Goal: Task Accomplishment & Management: Complete application form

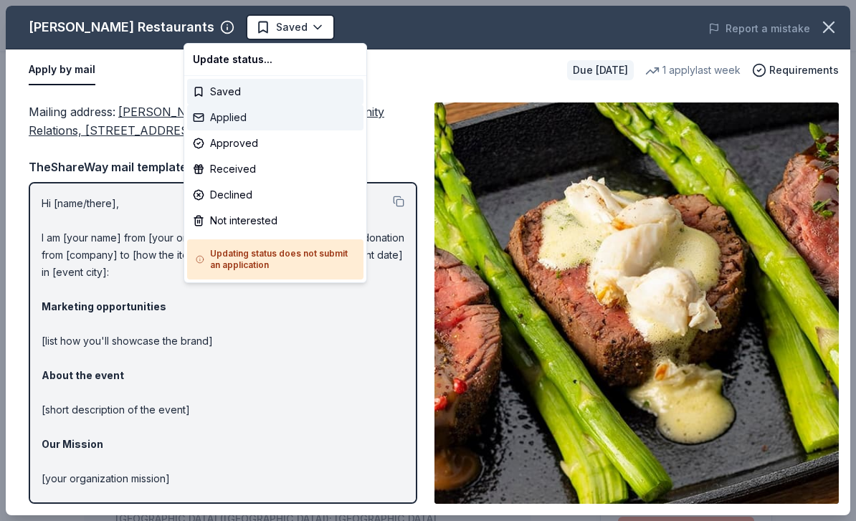
click at [263, 118] on div "Applied" at bounding box center [275, 118] width 176 height 26
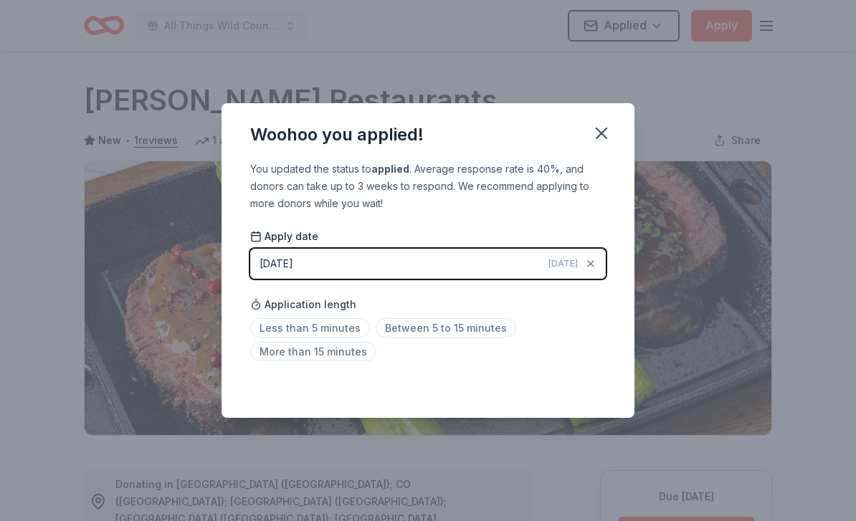
click at [605, 130] on icon "button" at bounding box center [602, 133] width 10 height 10
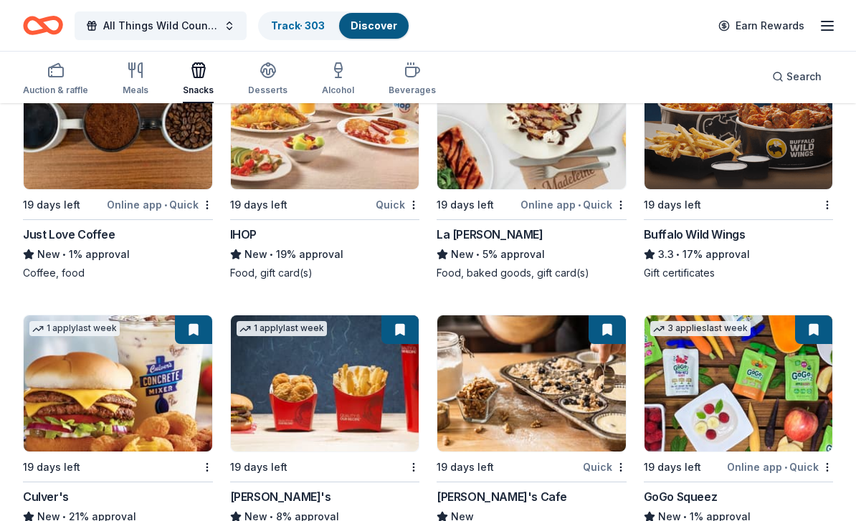
scroll to position [2660, 0]
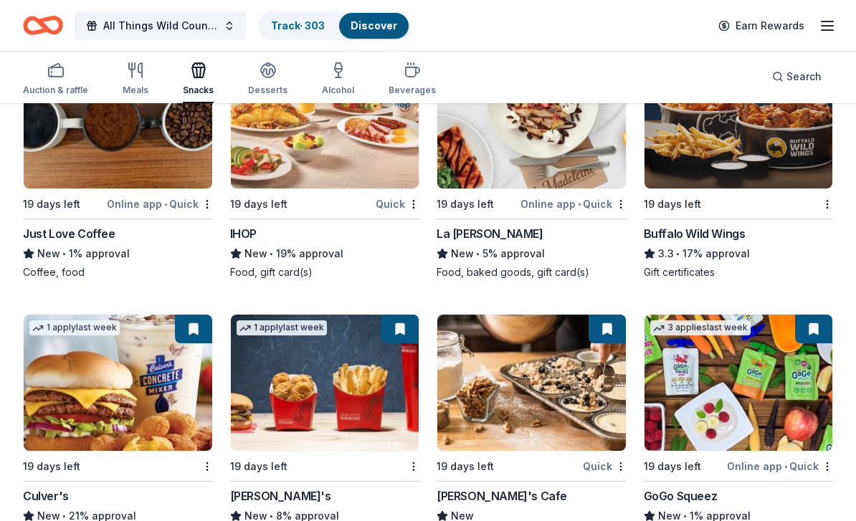
click at [704, 238] on div "Buffalo Wild Wings" at bounding box center [695, 234] width 102 height 17
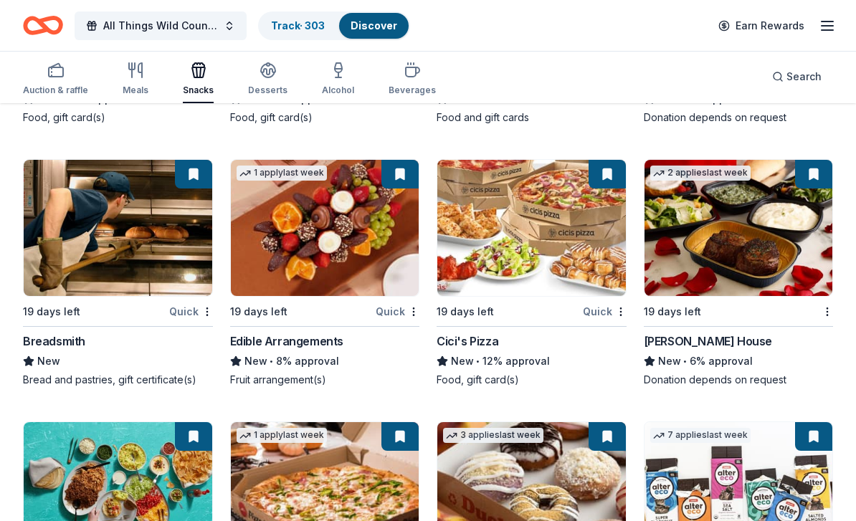
scroll to position [3086, 0]
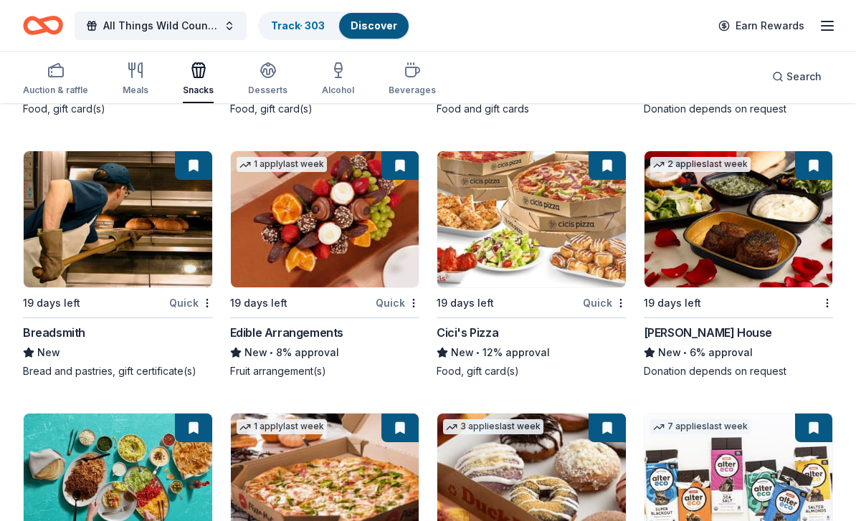
click at [752, 333] on div "Ruth's Chris Steak House" at bounding box center [708, 333] width 128 height 17
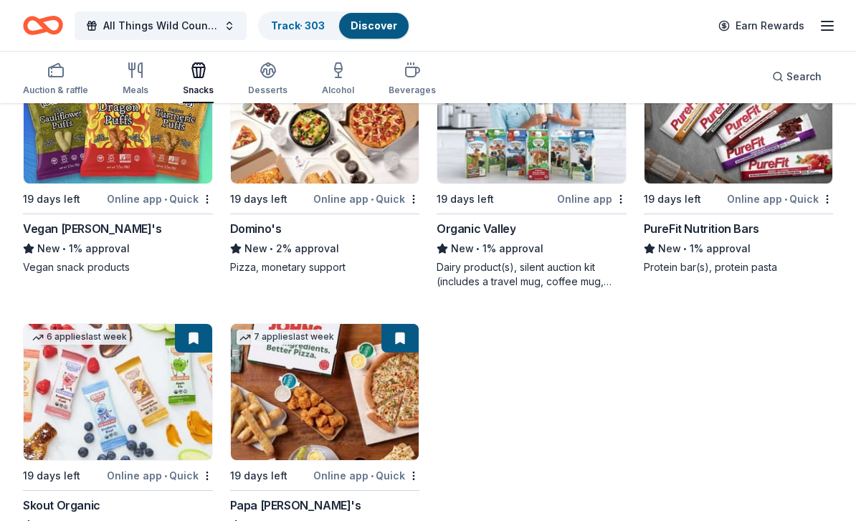
scroll to position [4296, 0]
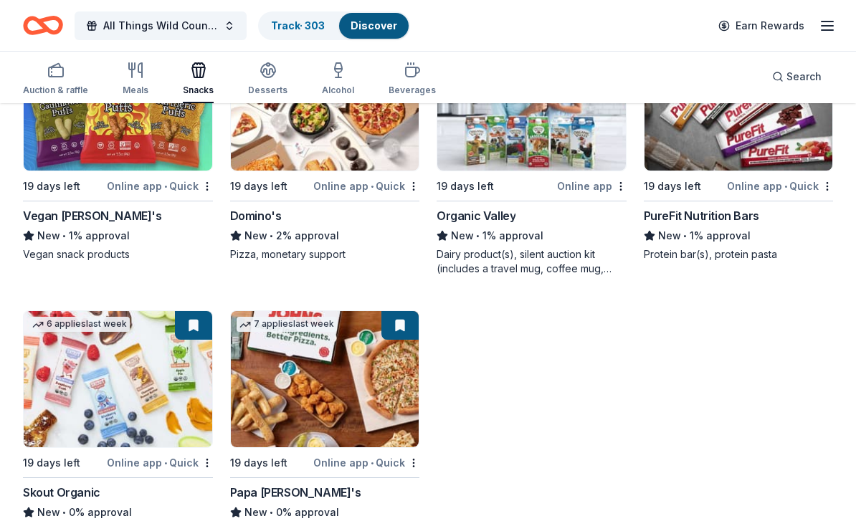
click at [275, 498] on div "Papa John's" at bounding box center [295, 492] width 131 height 17
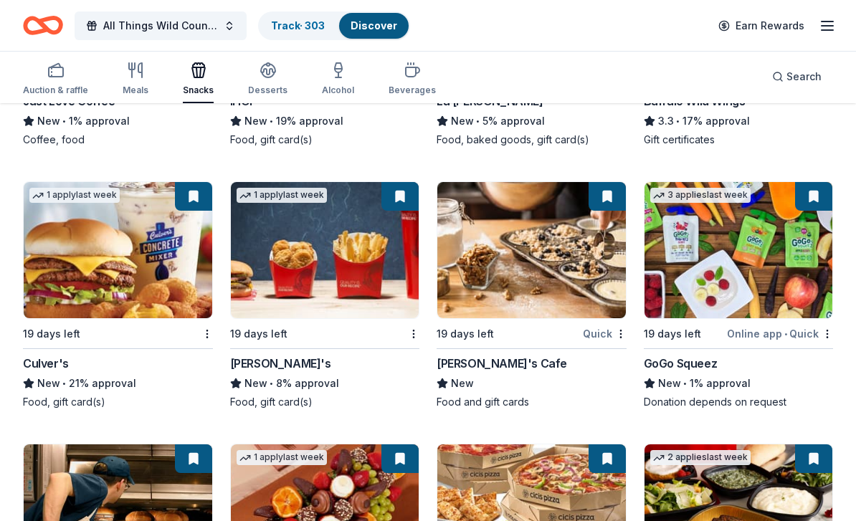
scroll to position [2794, 0]
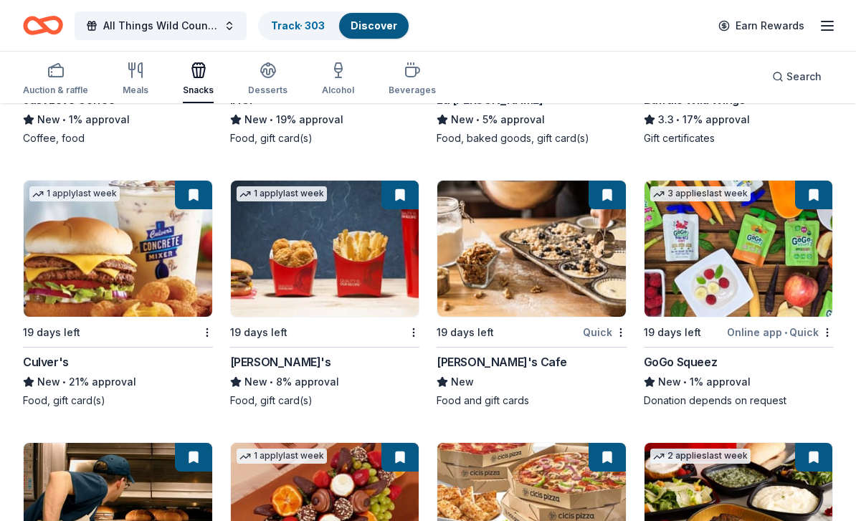
click at [49, 369] on div "Culver's" at bounding box center [46, 362] width 46 height 17
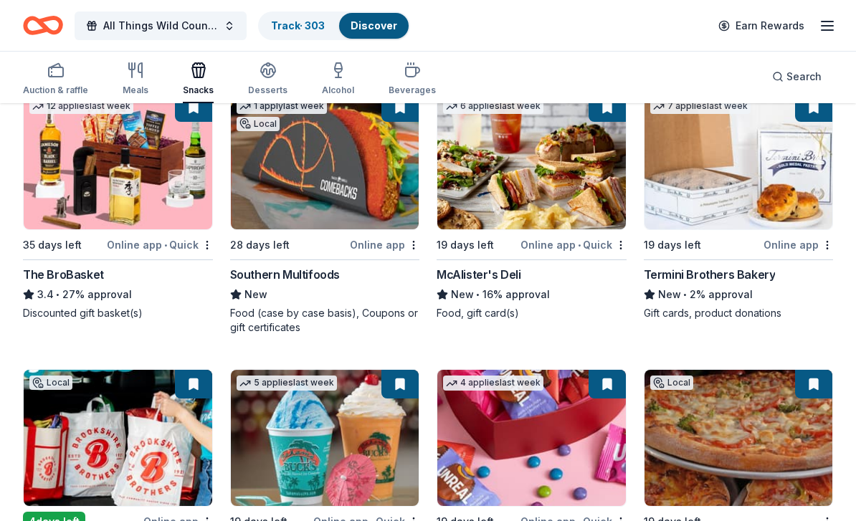
scroll to position [957, 0]
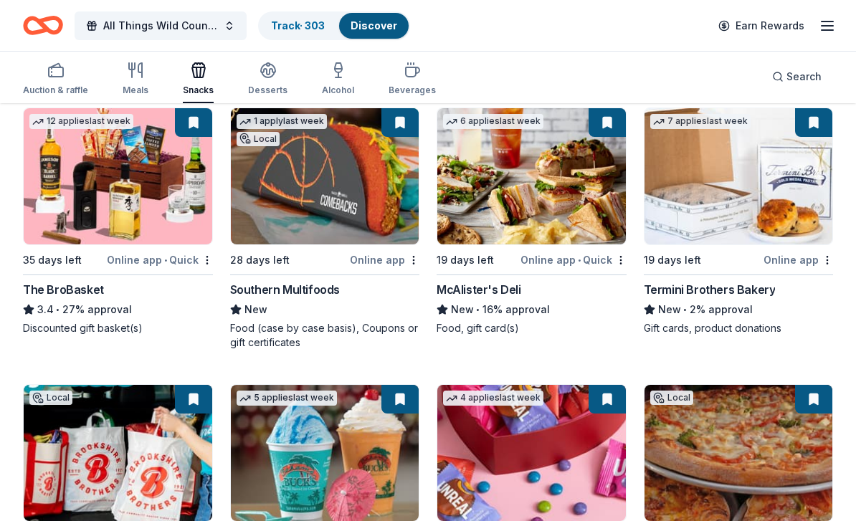
click at [311, 29] on link "Track · 303" at bounding box center [298, 25] width 54 height 12
click at [313, 31] on link "Track · 303" at bounding box center [298, 25] width 54 height 12
click at [308, 28] on link "Track · 303" at bounding box center [298, 25] width 54 height 12
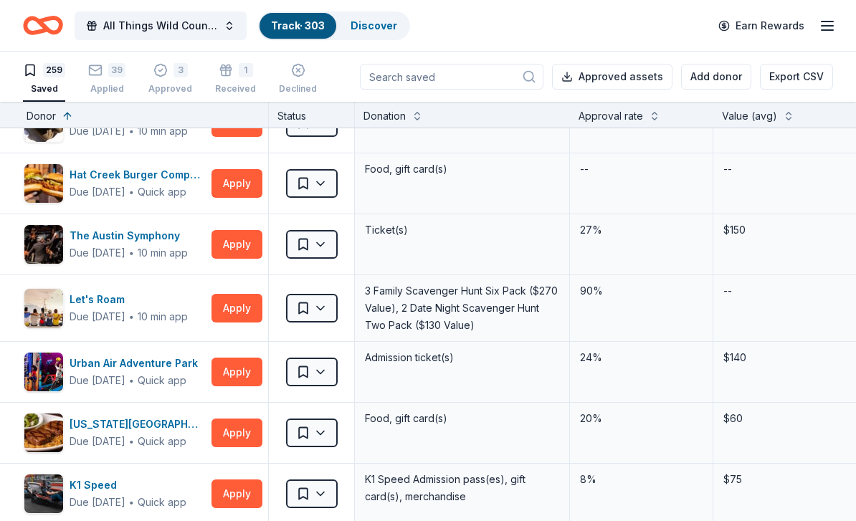
scroll to position [2241, 5]
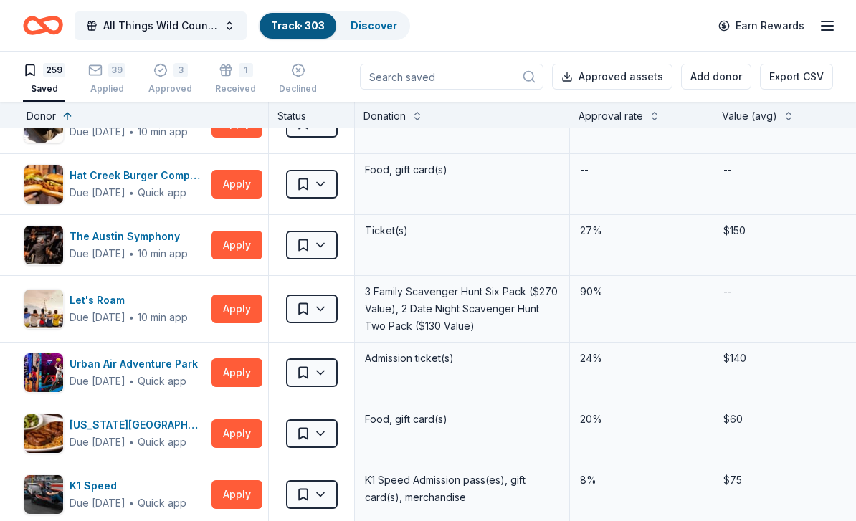
click at [237, 235] on button "Apply" at bounding box center [237, 245] width 51 height 29
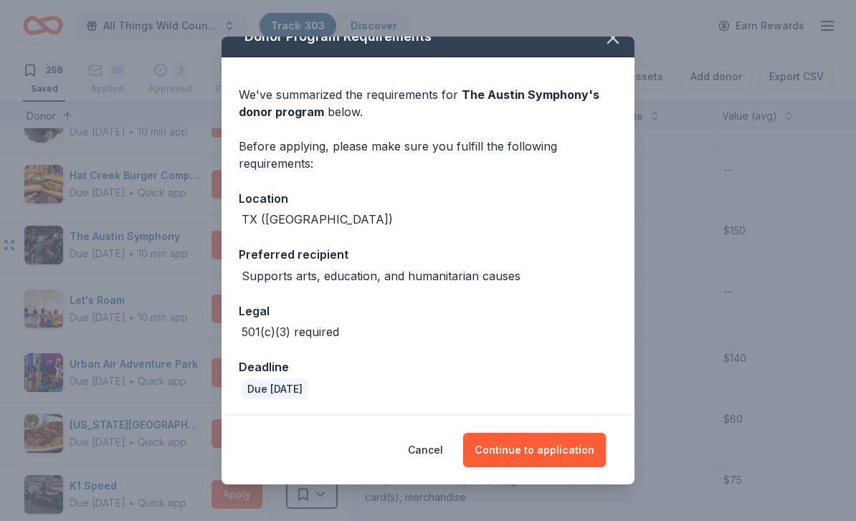
scroll to position [19, 0]
click at [430, 449] on button "Cancel" at bounding box center [425, 450] width 35 height 34
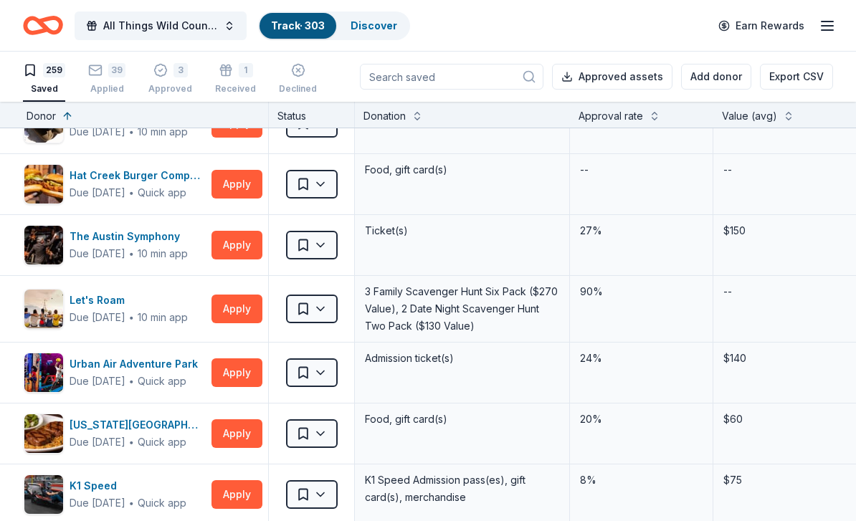
click at [232, 179] on button "Apply" at bounding box center [237, 184] width 51 height 29
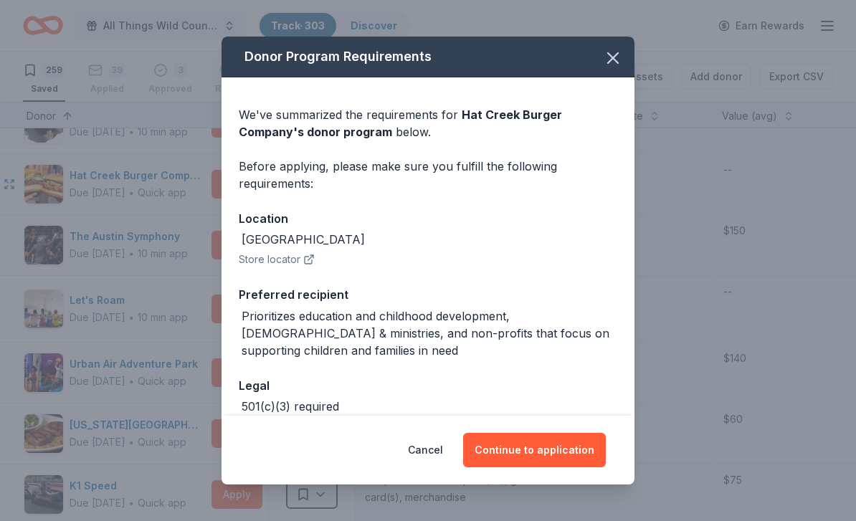
scroll to position [0, 0]
click at [604, 44] on button "button" at bounding box center [613, 58] width 32 height 32
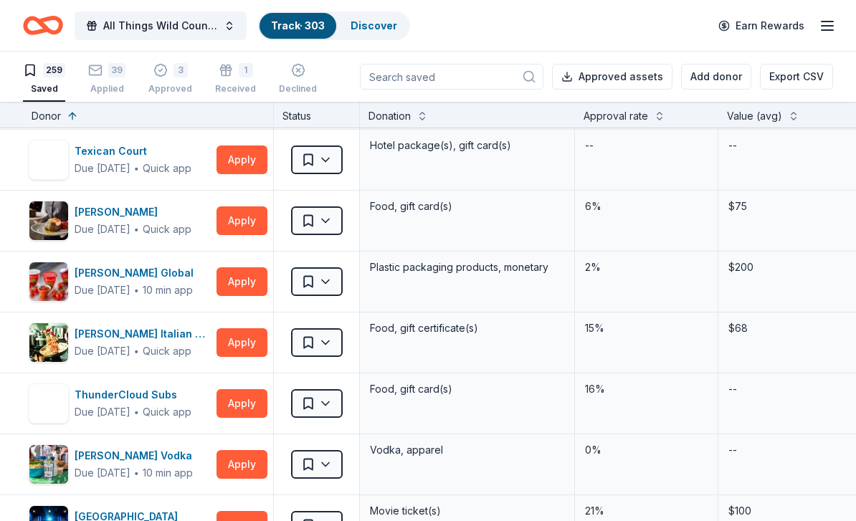
scroll to position [3862, 0]
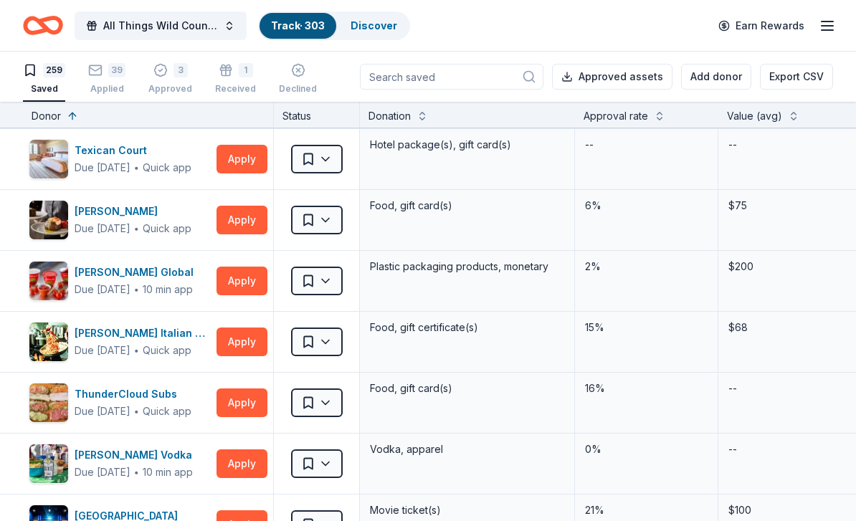
click at [240, 224] on button "Apply" at bounding box center [242, 220] width 51 height 29
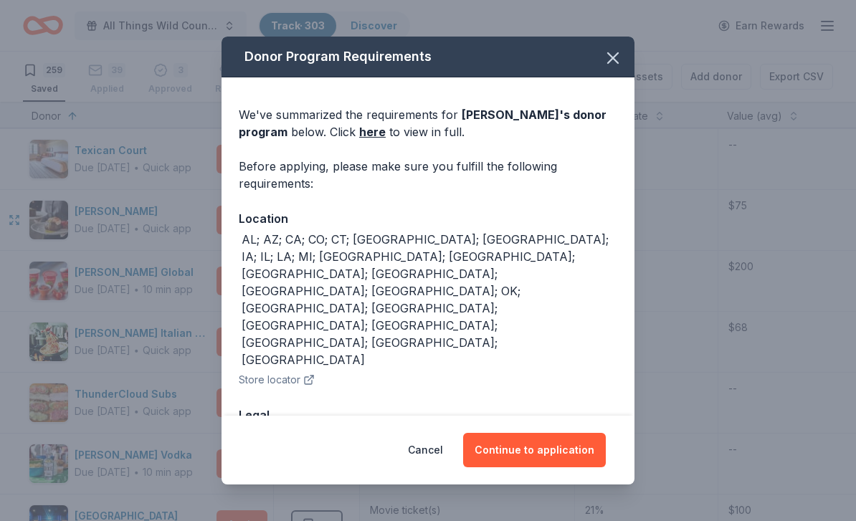
click at [359, 132] on link "here" at bounding box center [372, 131] width 27 height 17
click at [612, 59] on icon "button" at bounding box center [613, 58] width 10 height 10
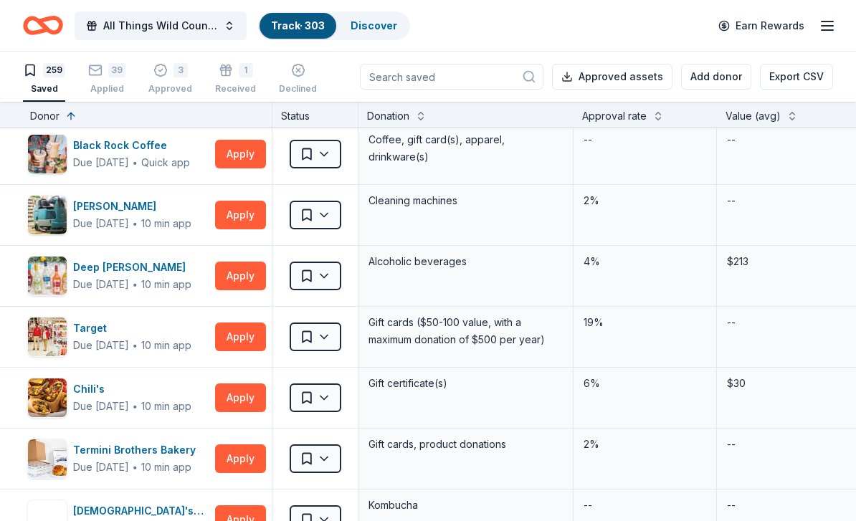
scroll to position [4781, 1]
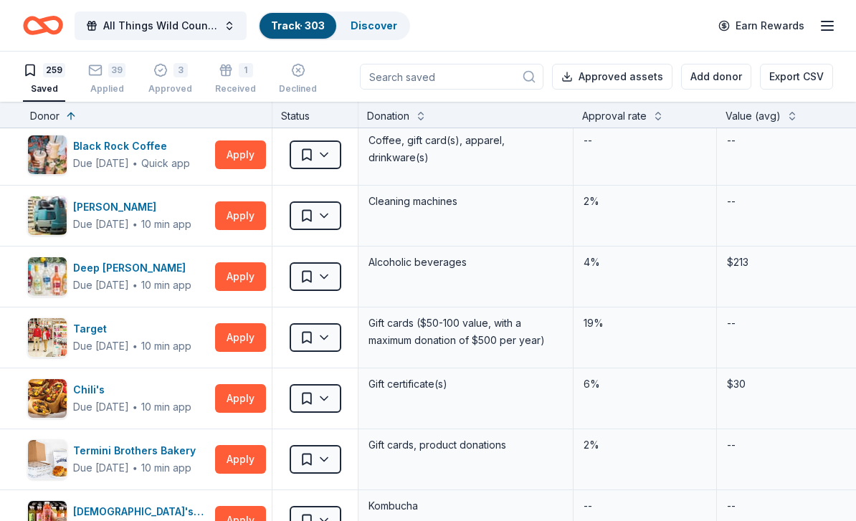
click at [240, 286] on button "Apply" at bounding box center [240, 276] width 51 height 29
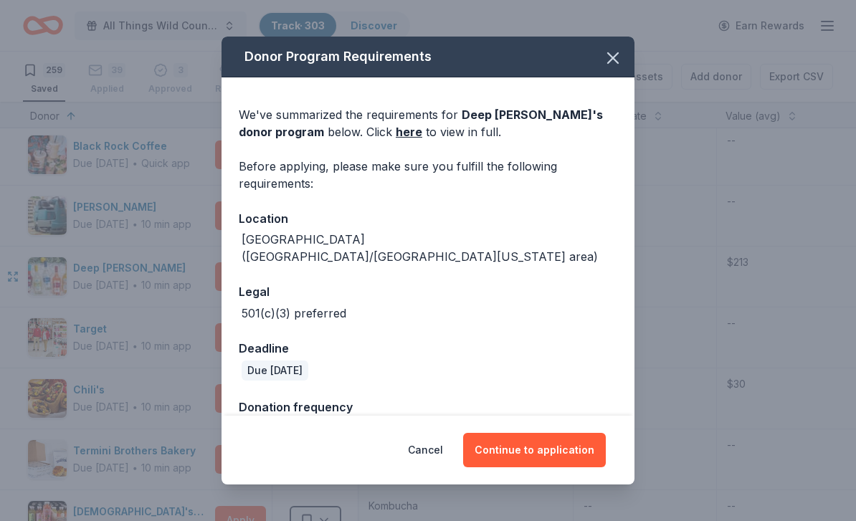
click at [396, 139] on link "here" at bounding box center [409, 131] width 27 height 17
click at [625, 53] on button "button" at bounding box center [613, 58] width 32 height 32
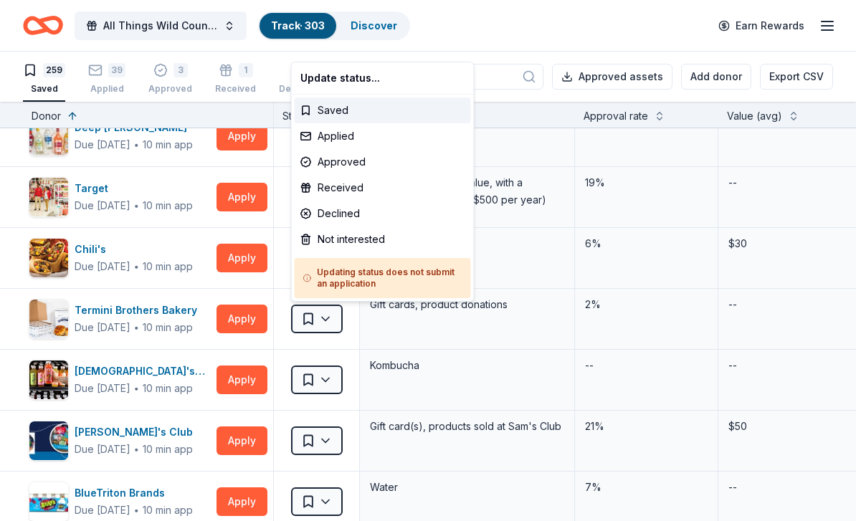
scroll to position [4923, 0]
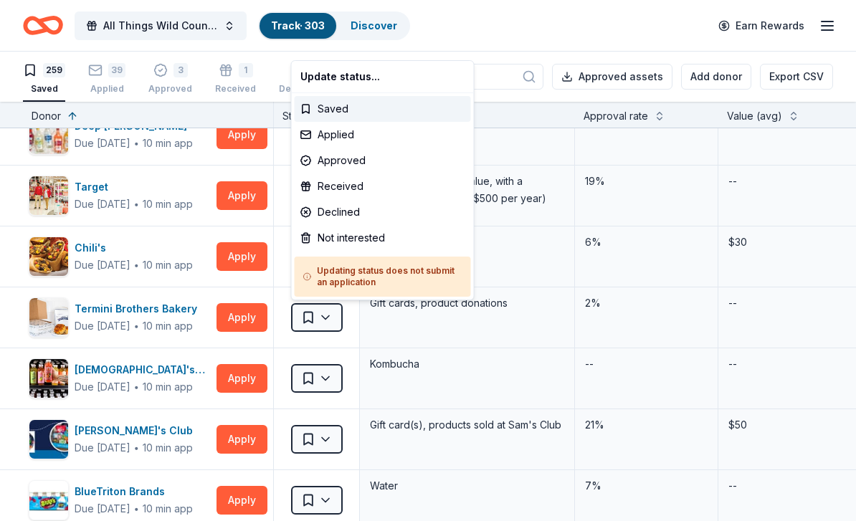
click at [556, 261] on html "All Things Wild Country Brunch Track · 303 Discover Earn Rewards 259 Saved 39 A…" at bounding box center [428, 260] width 856 height 521
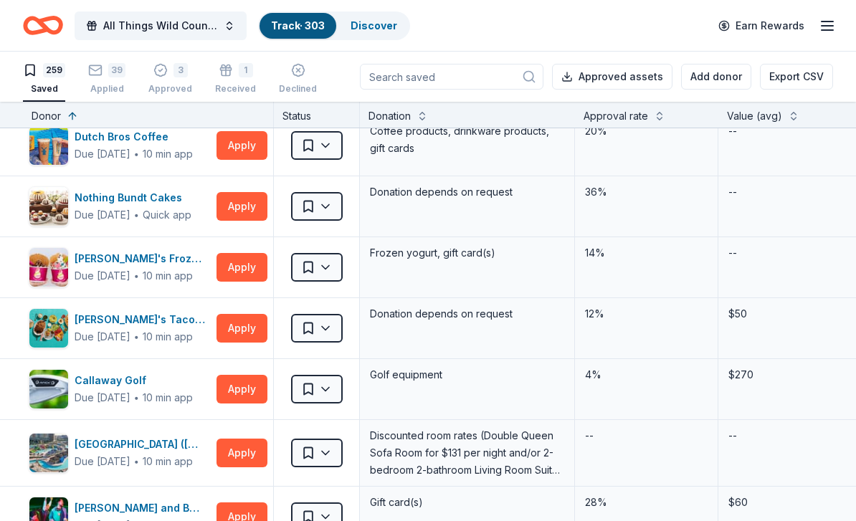
scroll to position [6565, 0]
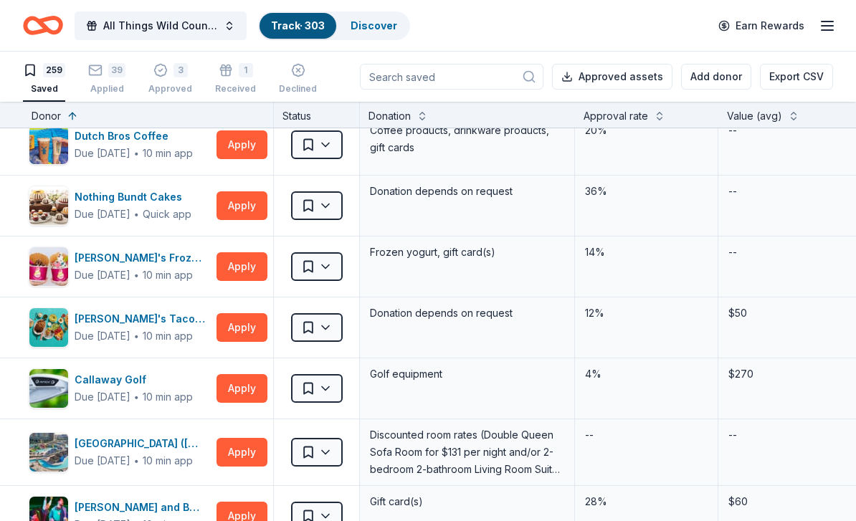
click at [235, 205] on button "Apply" at bounding box center [242, 205] width 51 height 29
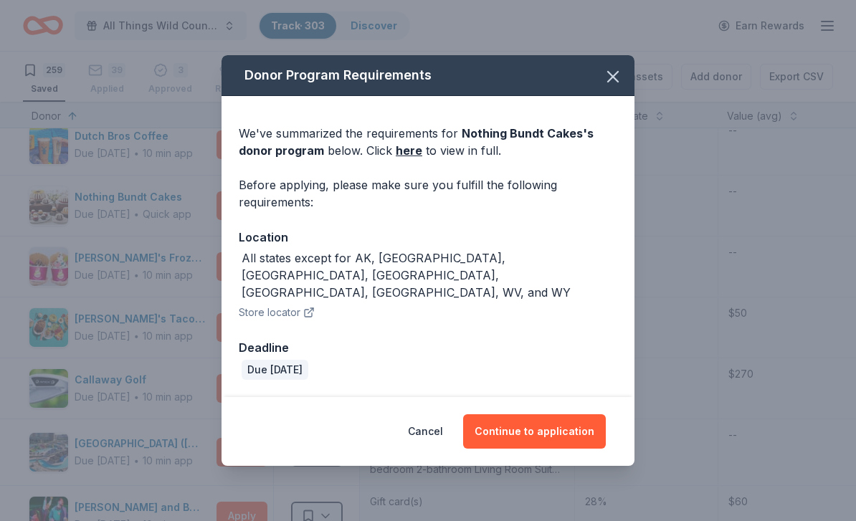
click at [414, 159] on link "here" at bounding box center [409, 150] width 27 height 17
click at [614, 87] on icon "button" at bounding box center [613, 77] width 20 height 20
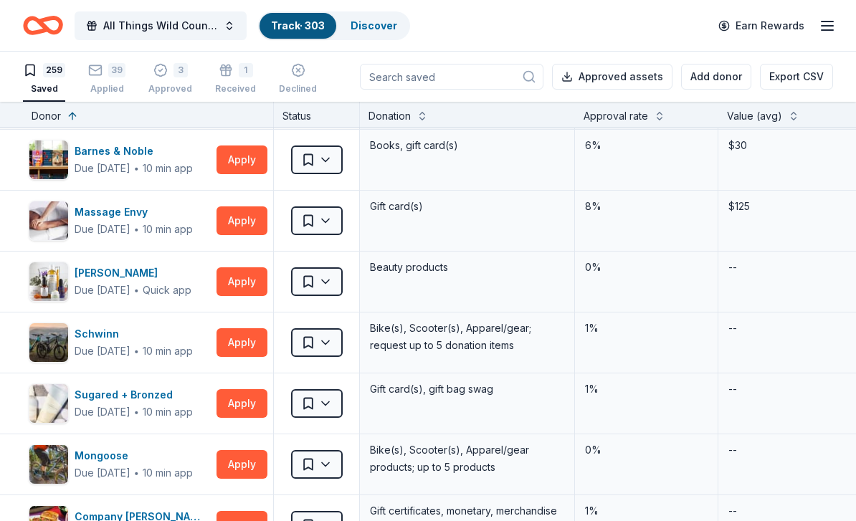
scroll to position [9932, -1]
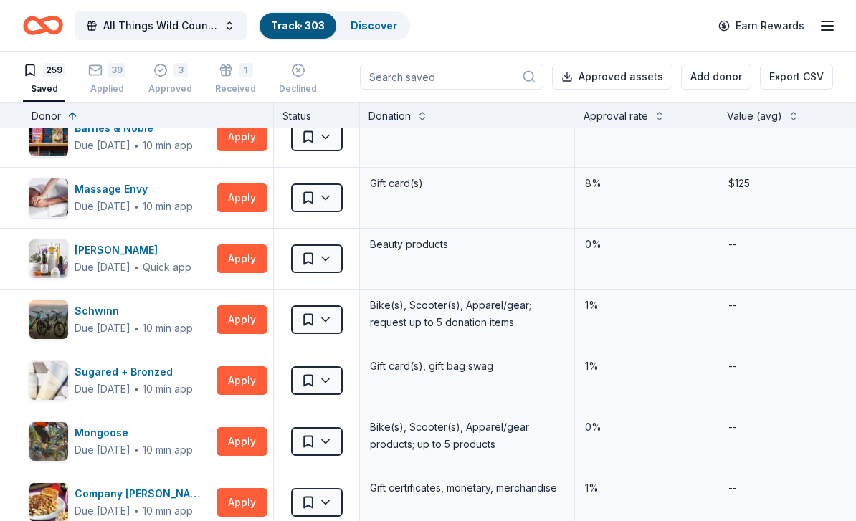
click at [376, 26] on link "Discover" at bounding box center [374, 25] width 47 height 12
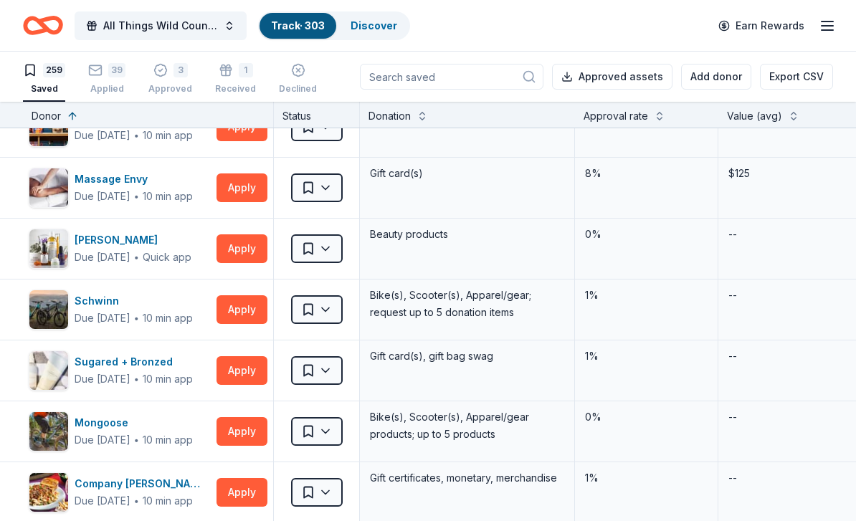
click at [376, 26] on link "Discover" at bounding box center [374, 25] width 47 height 12
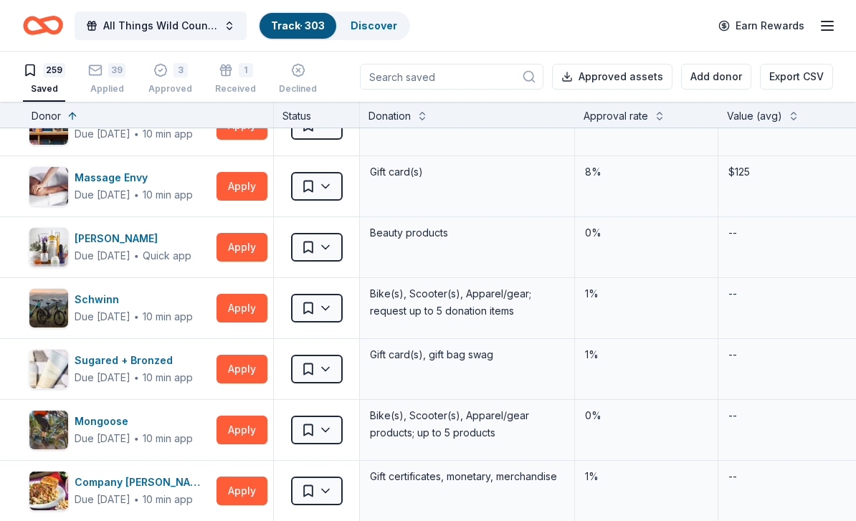
scroll to position [9960, 0]
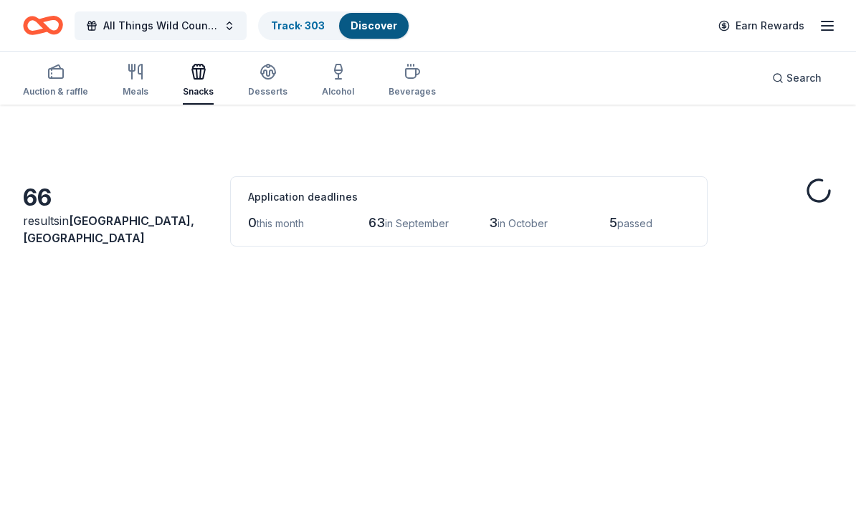
click at [379, 26] on link "Discover" at bounding box center [374, 25] width 47 height 12
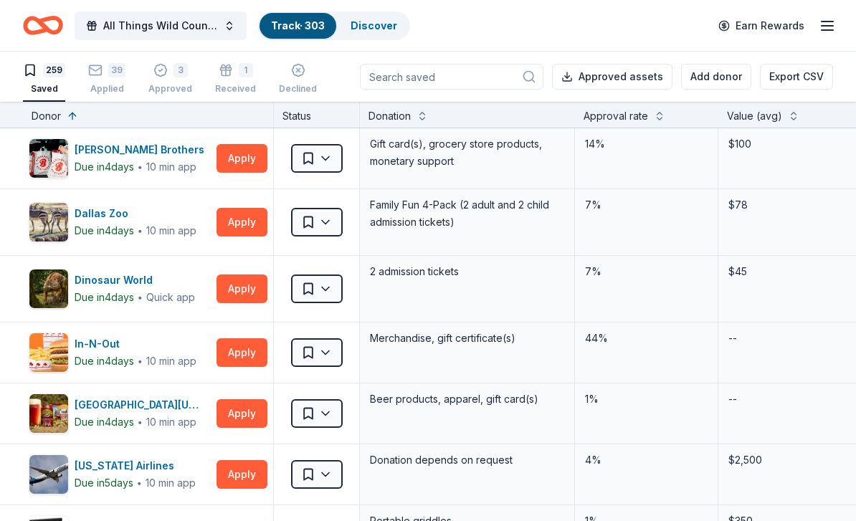
click at [383, 27] on link "Discover" at bounding box center [374, 25] width 47 height 12
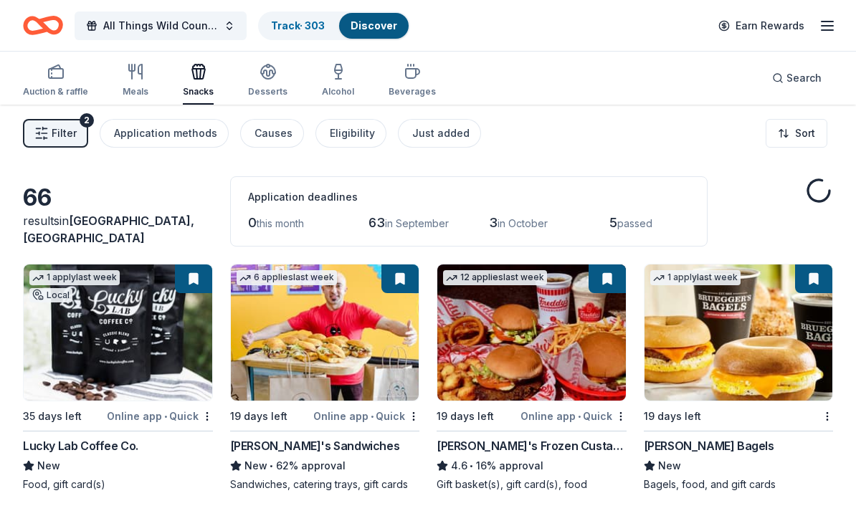
click at [44, 85] on div "Auction & raffle" at bounding box center [55, 80] width 65 height 34
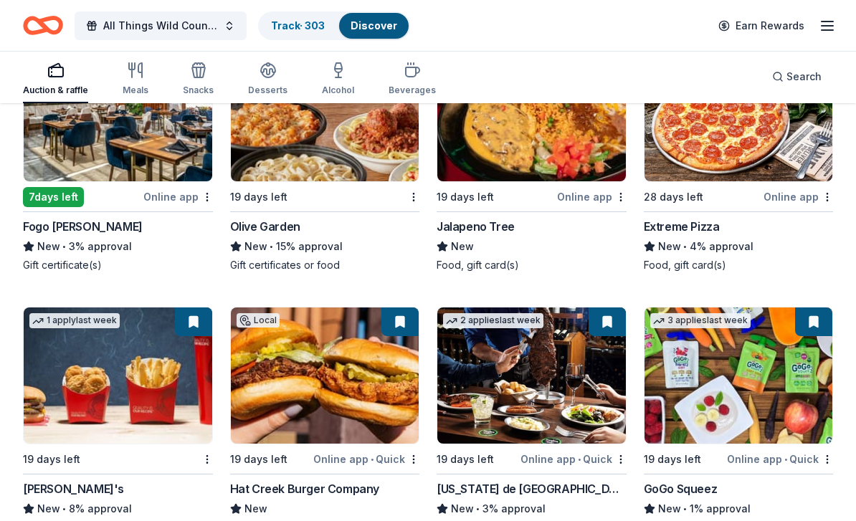
scroll to position [3718, 0]
click at [280, 228] on div "Olive Garden" at bounding box center [265, 226] width 70 height 17
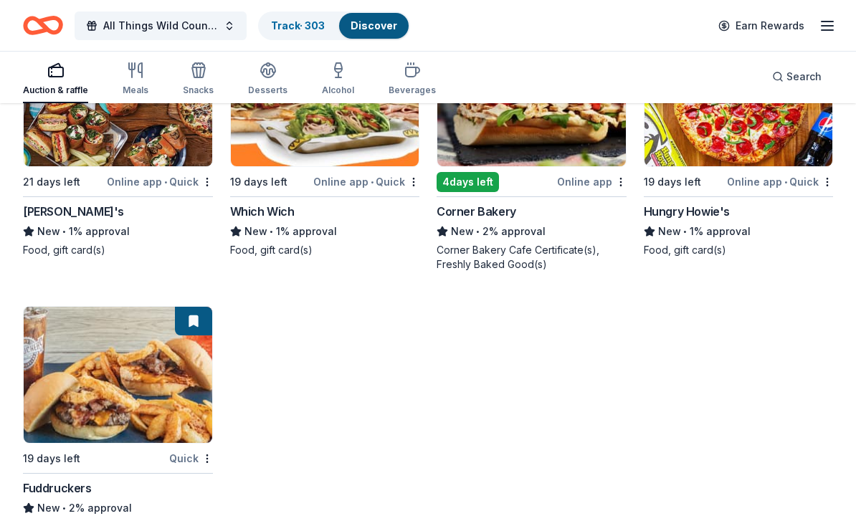
scroll to position [6969, 0]
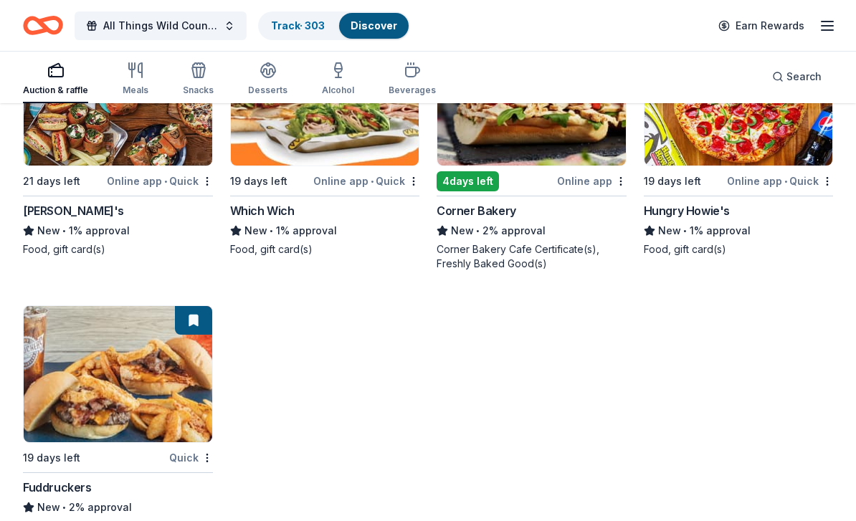
click at [68, 219] on div "[PERSON_NAME]'s" at bounding box center [73, 210] width 101 height 17
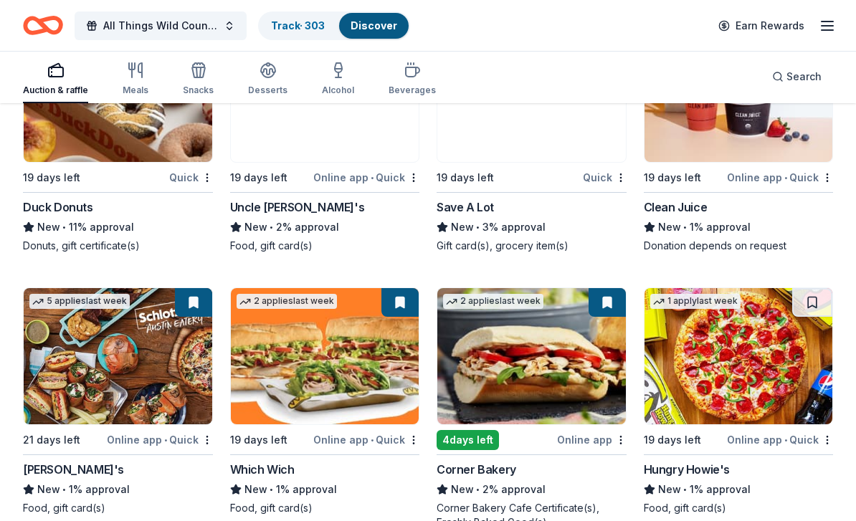
scroll to position [6710, 0]
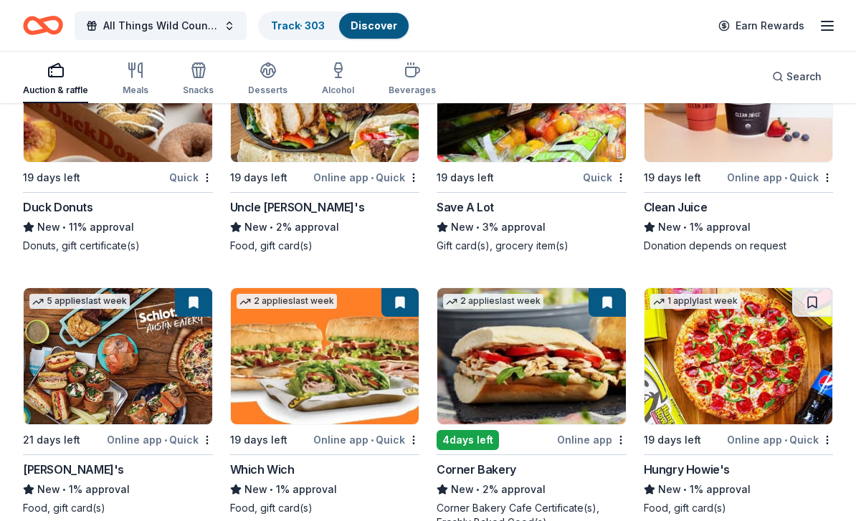
click at [300, 25] on link "Track · 303" at bounding box center [298, 25] width 54 height 12
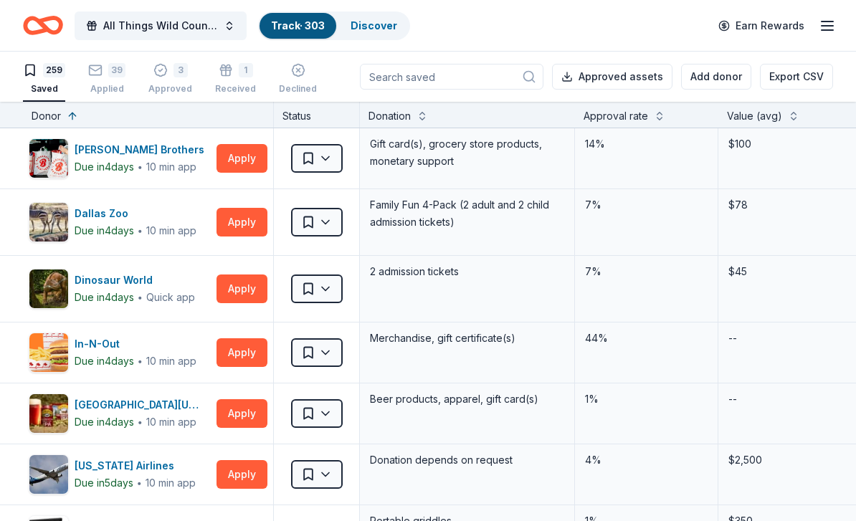
click at [112, 75] on div "39" at bounding box center [116, 70] width 17 height 14
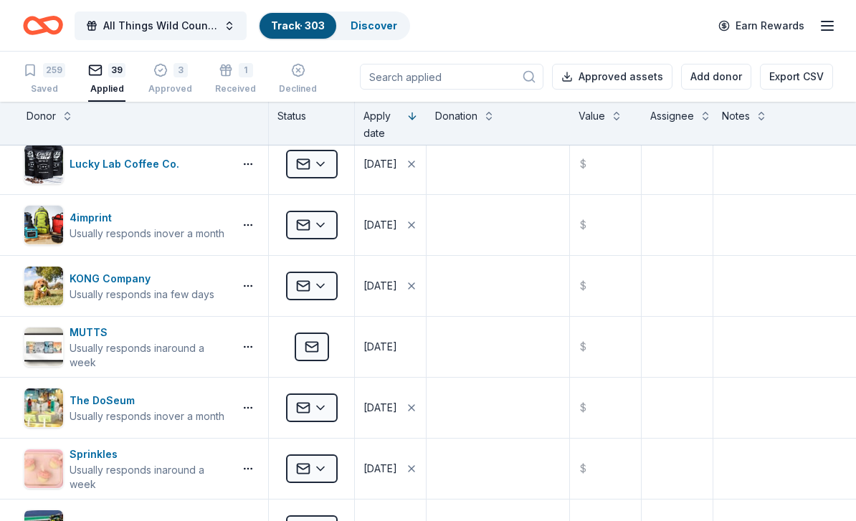
scroll to position [1116, 6]
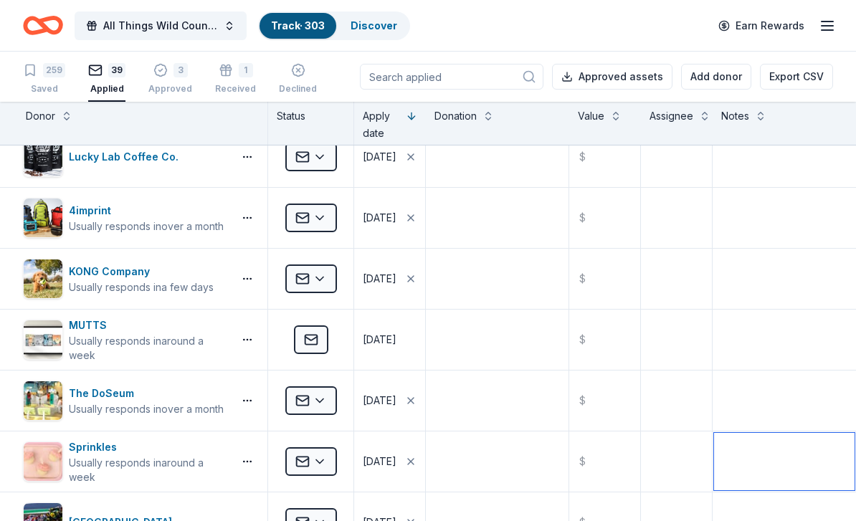
click at [760, 468] on textarea at bounding box center [784, 461] width 141 height 57
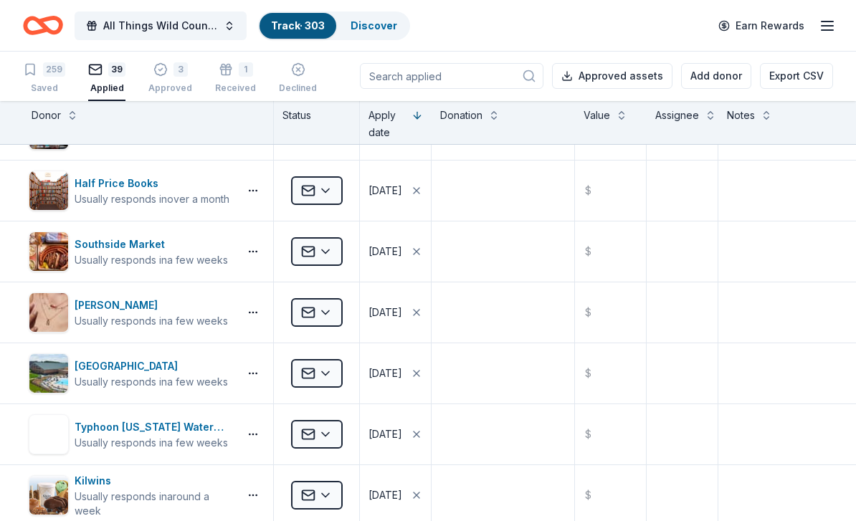
scroll to position [1573, 0]
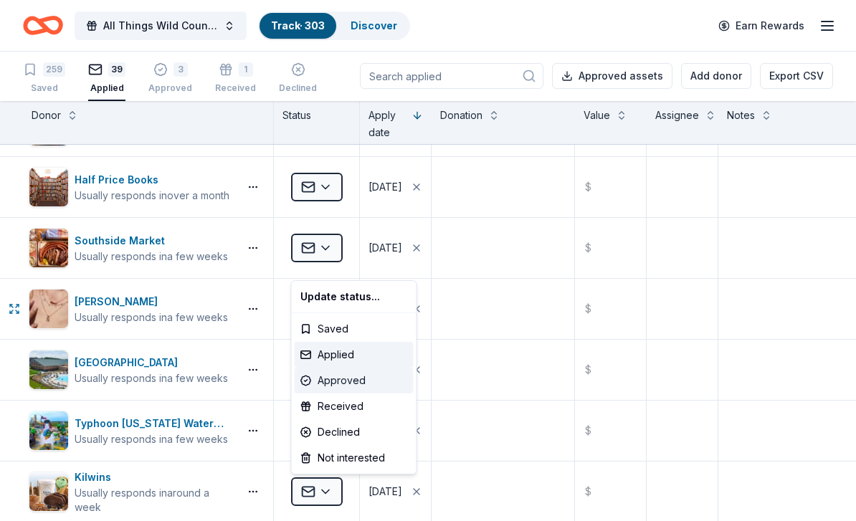
click at [357, 387] on div "Approved" at bounding box center [354, 381] width 119 height 26
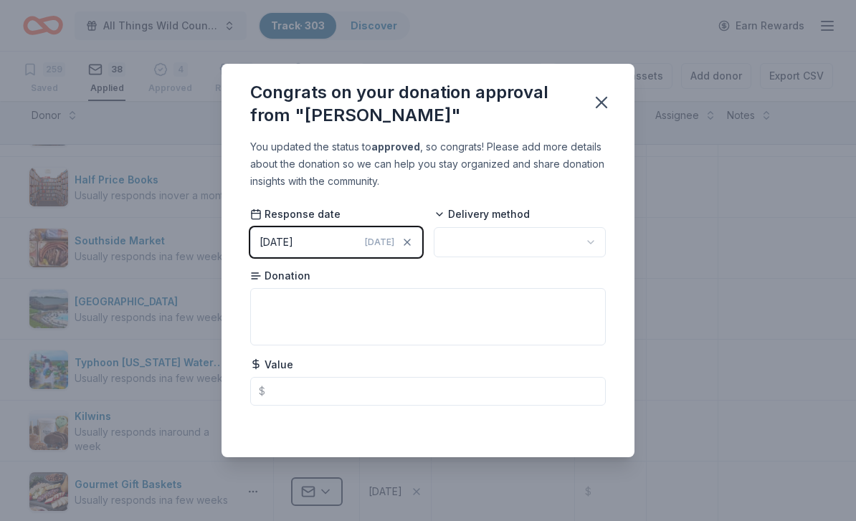
click at [585, 246] on icon "button" at bounding box center [590, 242] width 11 height 11
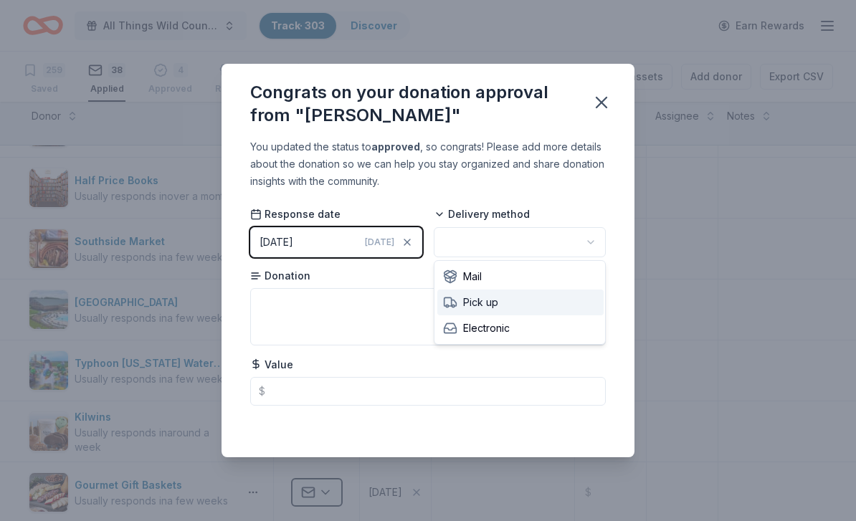
click at [542, 302] on div "Pick up" at bounding box center [520, 303] width 166 height 26
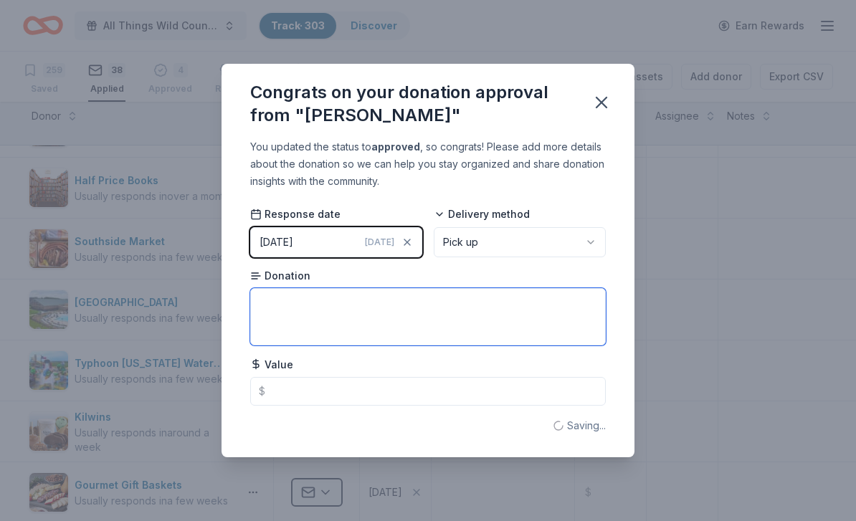
click at [553, 305] on textarea at bounding box center [428, 316] width 356 height 57
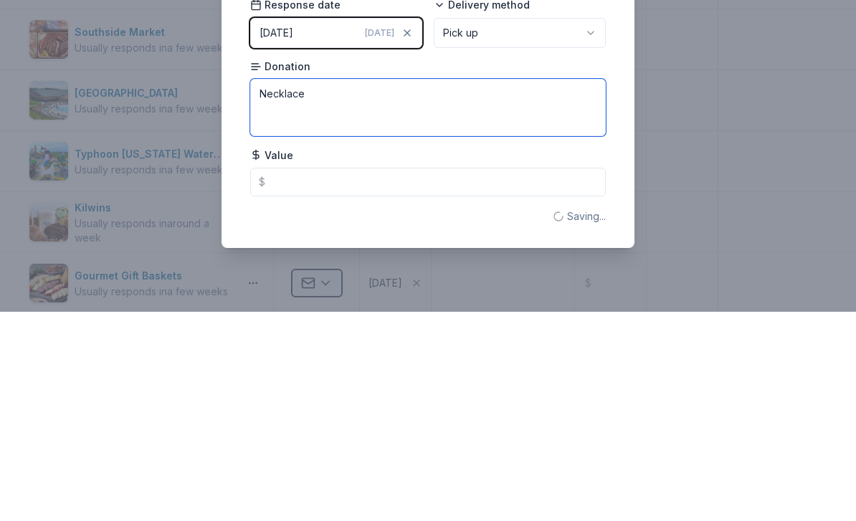
type textarea "Necklace"
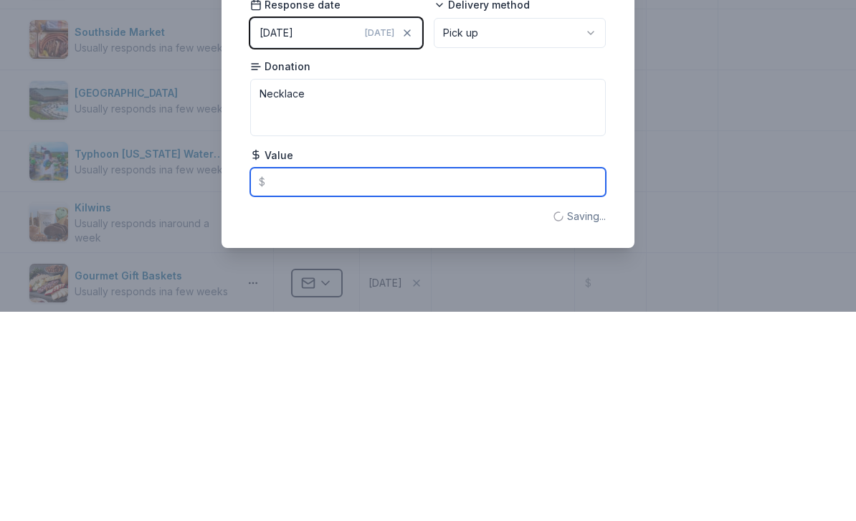
click at [430, 377] on input "text" at bounding box center [428, 391] width 356 height 29
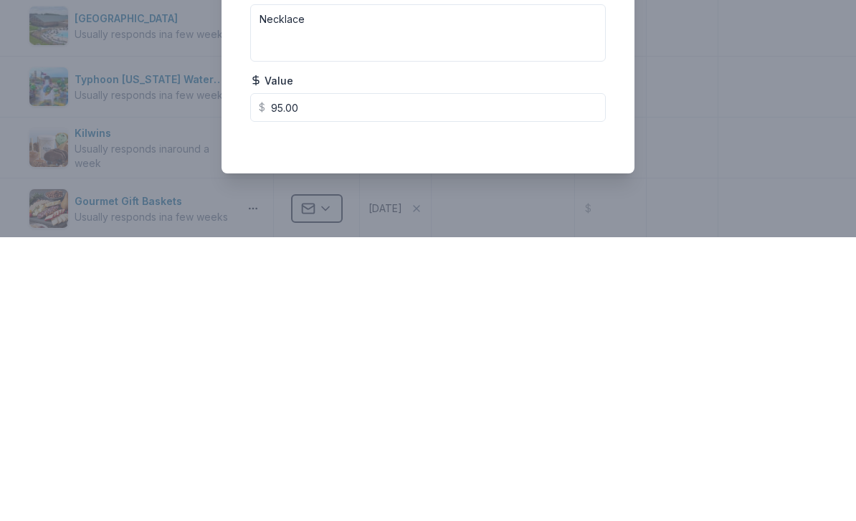
scroll to position [47, 0]
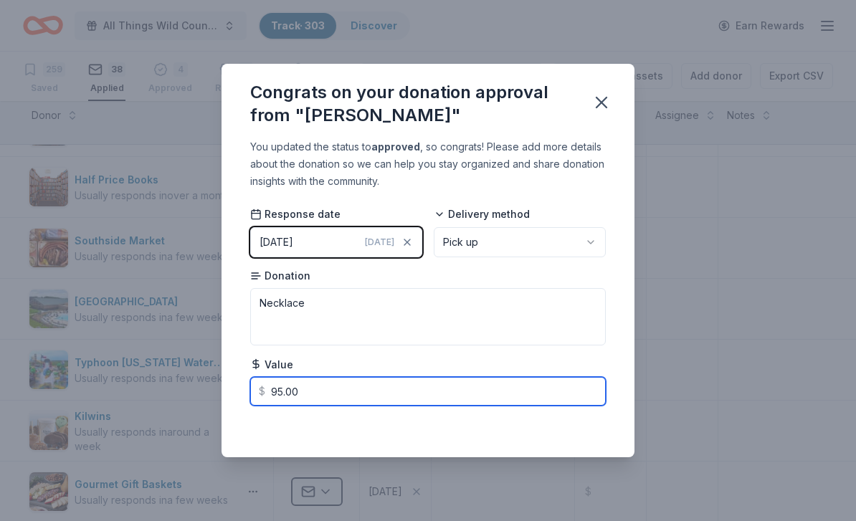
type input "95.00"
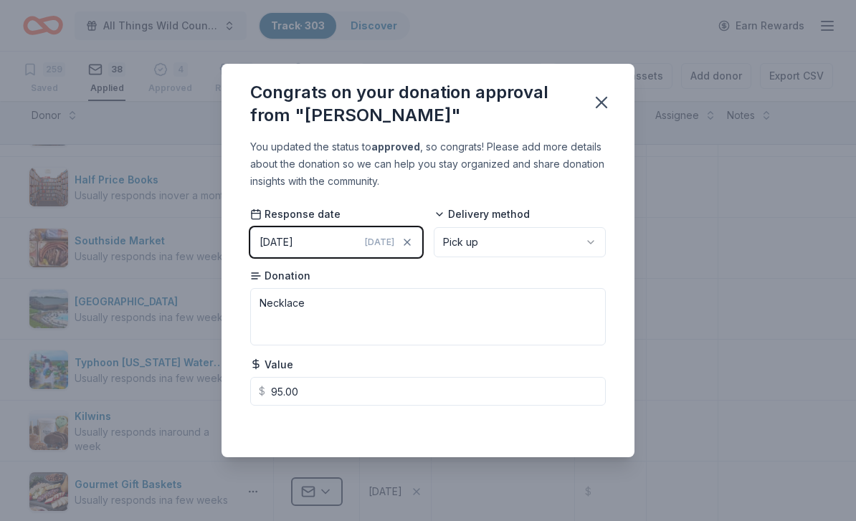
click at [598, 116] on button "button" at bounding box center [602, 103] width 32 height 32
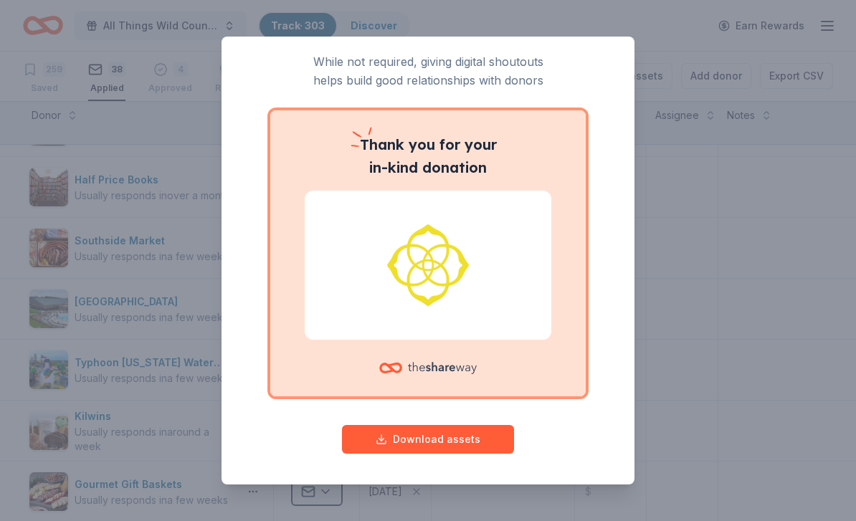
scroll to position [41, 0]
click at [462, 438] on button "Download assets" at bounding box center [428, 440] width 172 height 29
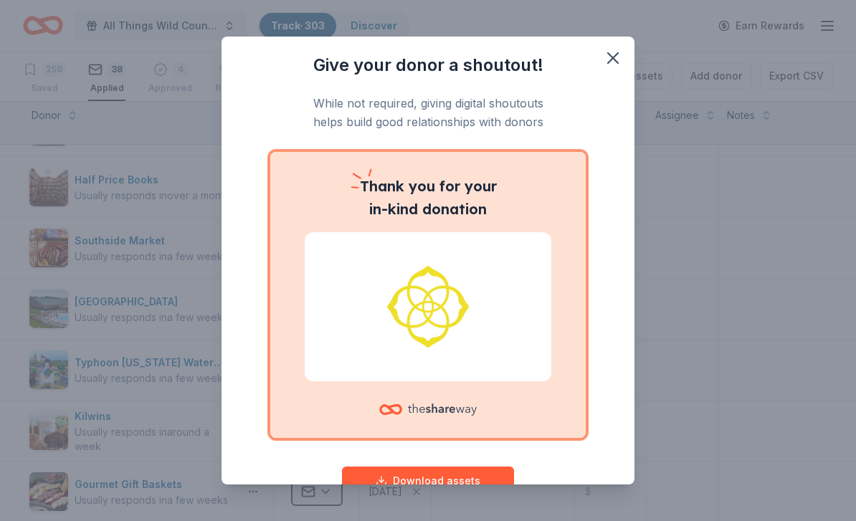
scroll to position [0, 0]
click at [611, 63] on icon "button" at bounding box center [613, 58] width 20 height 20
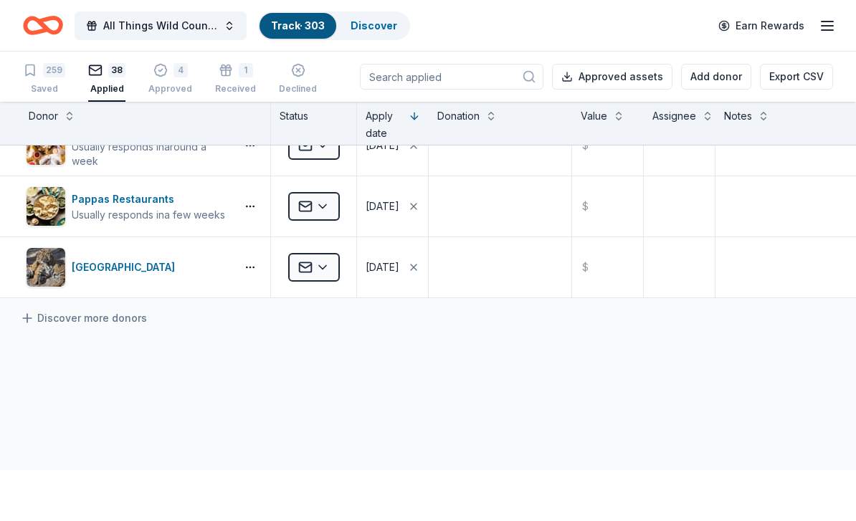
scroll to position [2164, 3]
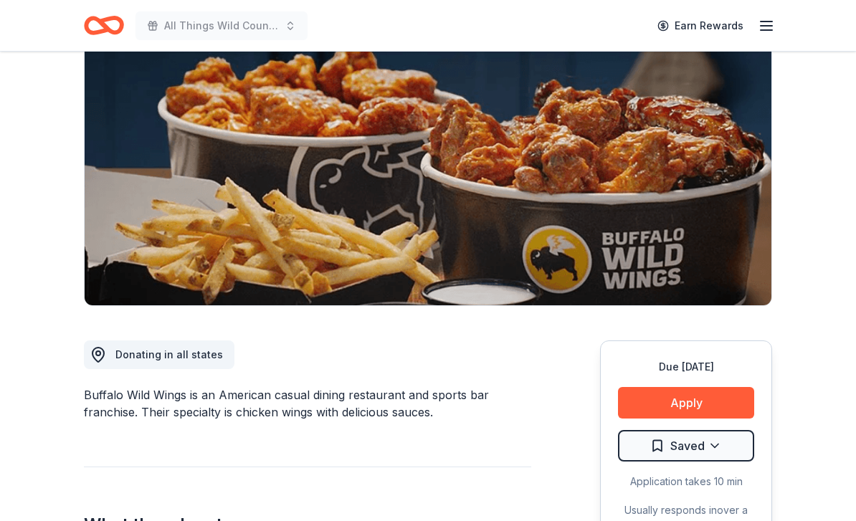
scroll to position [161, 0]
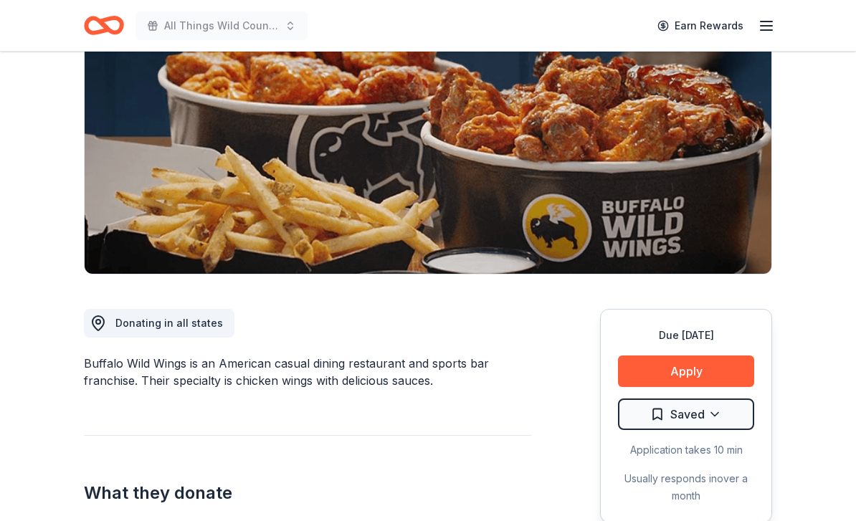
click at [711, 370] on button "Apply" at bounding box center [686, 372] width 136 height 32
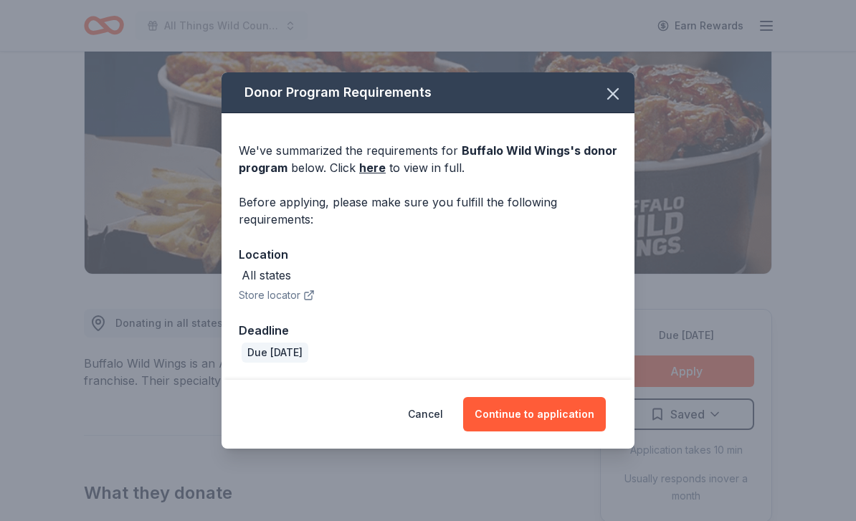
click at [371, 176] on link "here" at bounding box center [372, 167] width 27 height 17
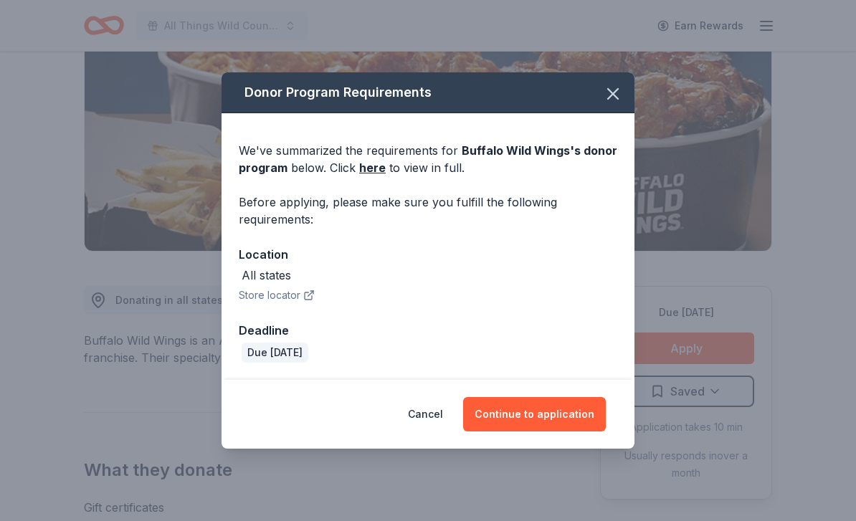
click at [541, 420] on button "Continue to application" at bounding box center [534, 414] width 143 height 34
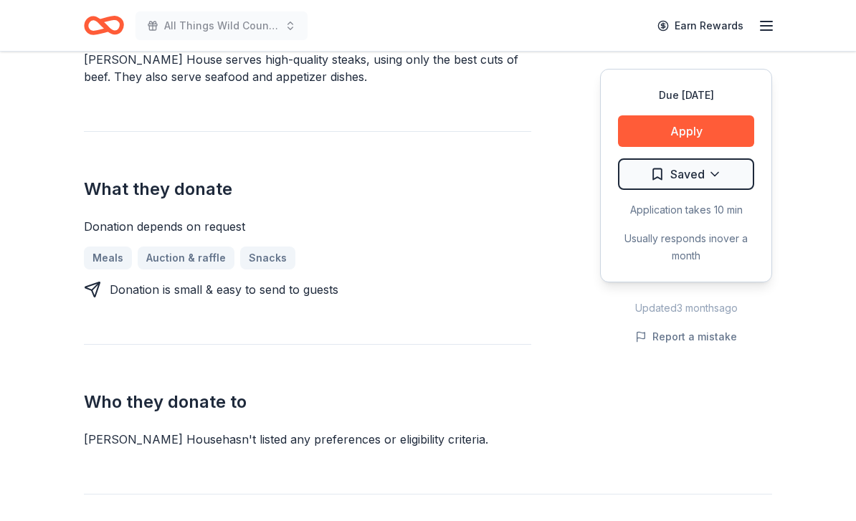
scroll to position [498, 0]
click at [692, 141] on button "Apply" at bounding box center [686, 131] width 136 height 32
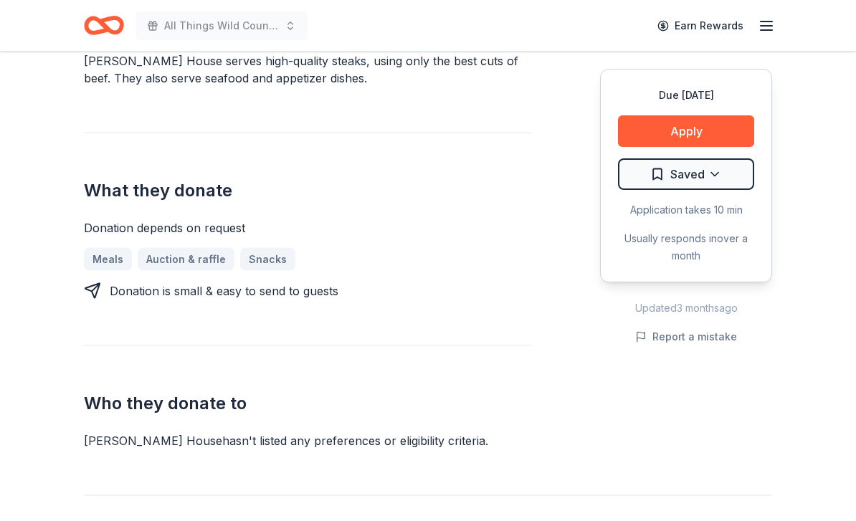
scroll to position [499, 0]
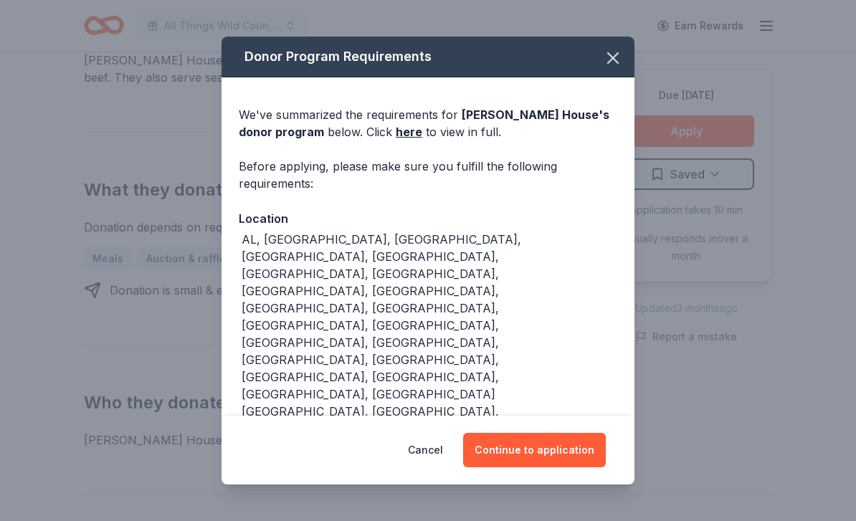
click at [411, 141] on link "here" at bounding box center [409, 131] width 27 height 17
click at [607, 68] on icon "button" at bounding box center [613, 58] width 20 height 20
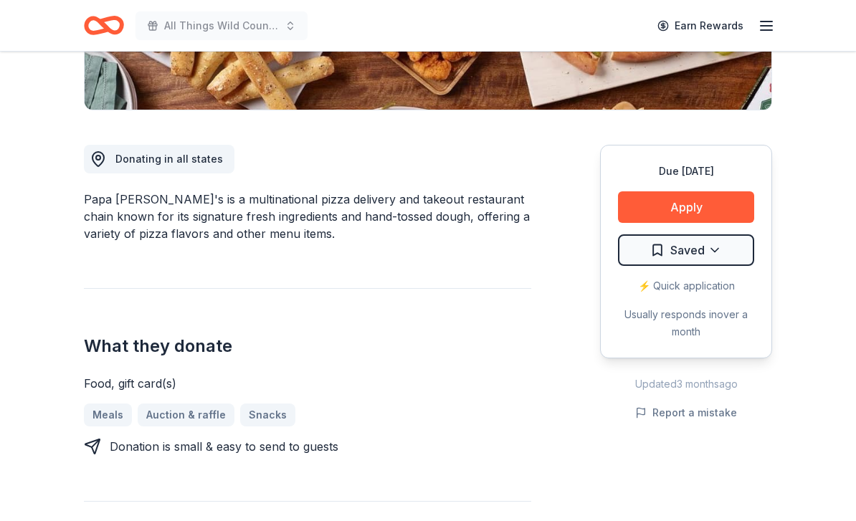
scroll to position [326, 0]
click at [704, 211] on button "Apply" at bounding box center [686, 207] width 136 height 32
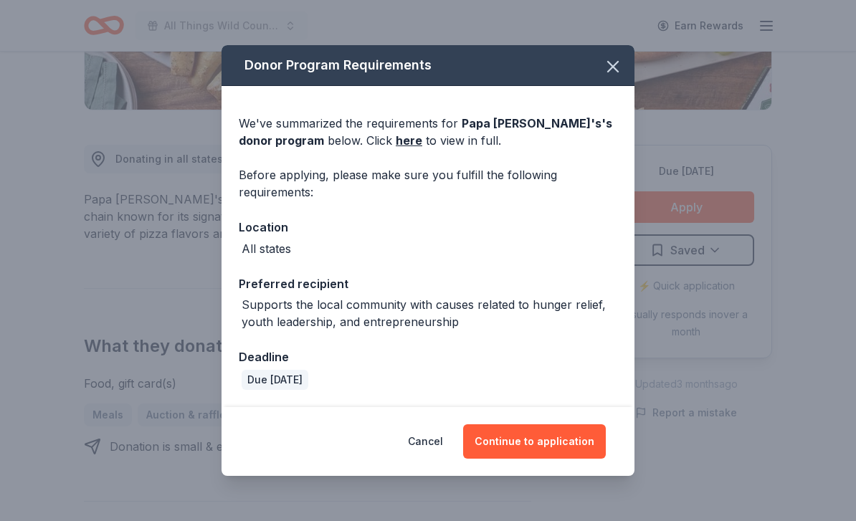
click at [396, 149] on link "here" at bounding box center [409, 140] width 27 height 17
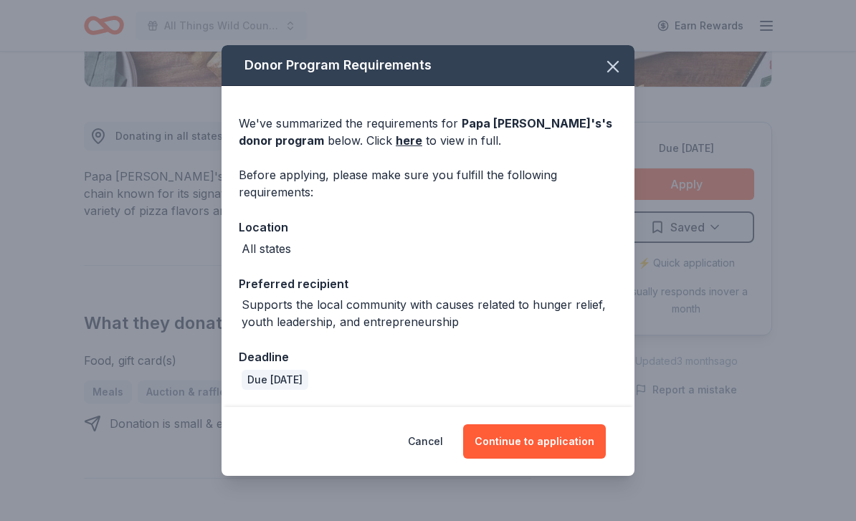
click at [441, 445] on button "Cancel" at bounding box center [425, 442] width 35 height 34
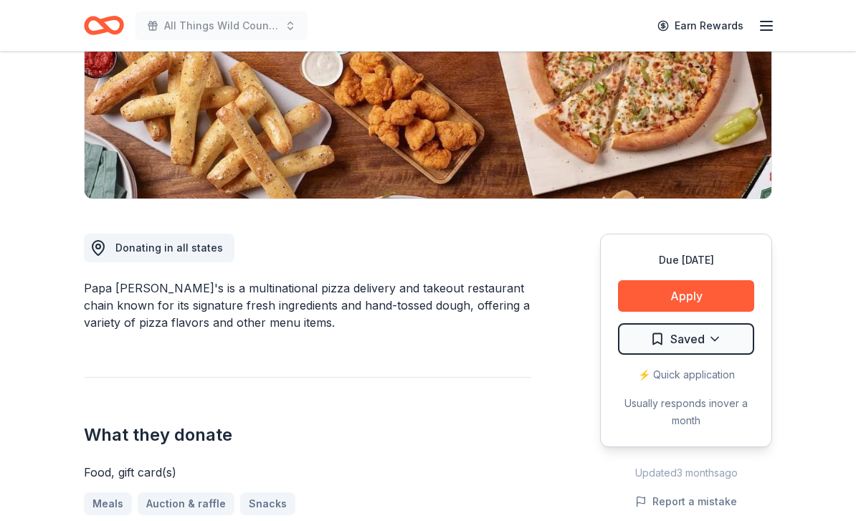
scroll to position [0, 0]
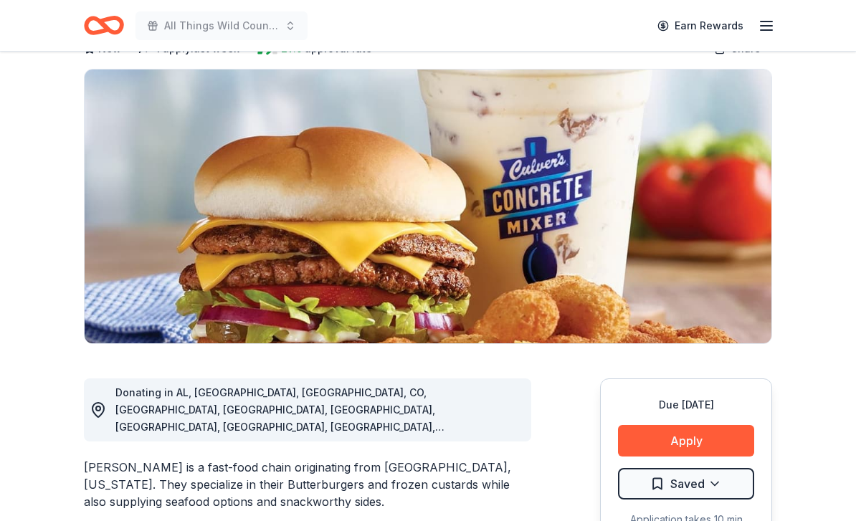
scroll to position [120, 0]
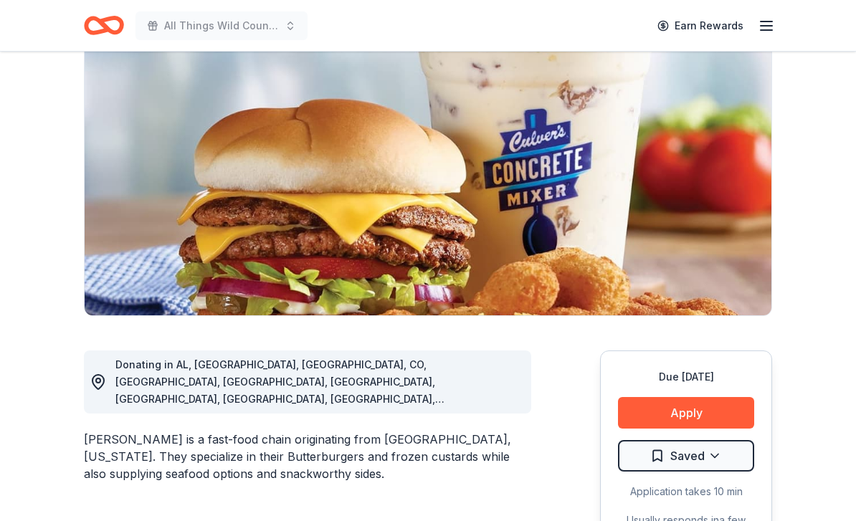
click at [716, 407] on button "Apply" at bounding box center [686, 413] width 136 height 32
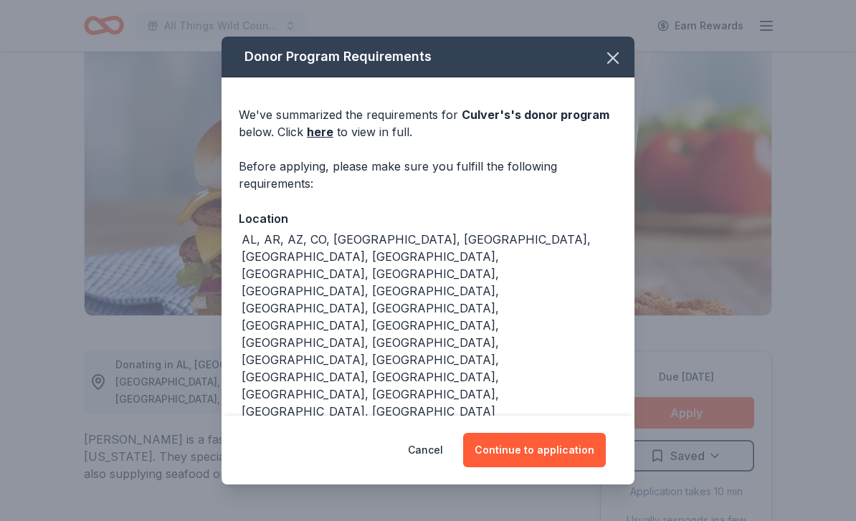
click at [316, 141] on link "here" at bounding box center [320, 131] width 27 height 17
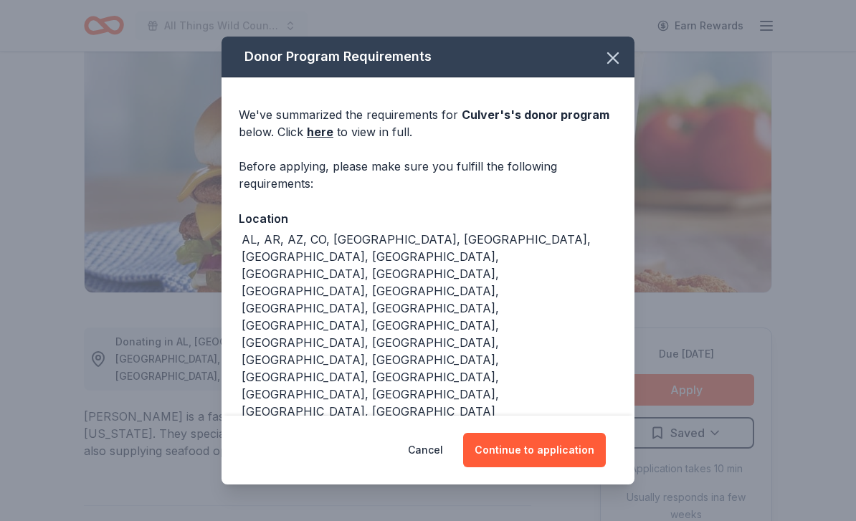
click at [615, 55] on icon "button" at bounding box center [613, 58] width 20 height 20
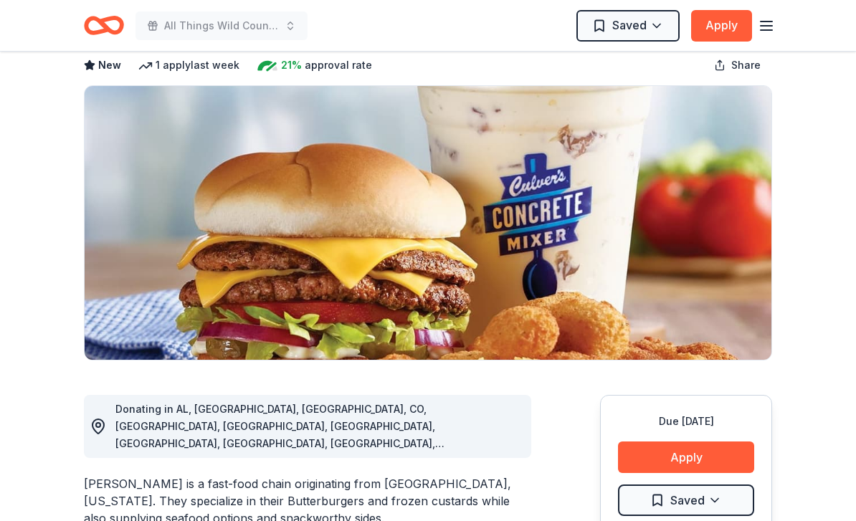
scroll to position [0, 0]
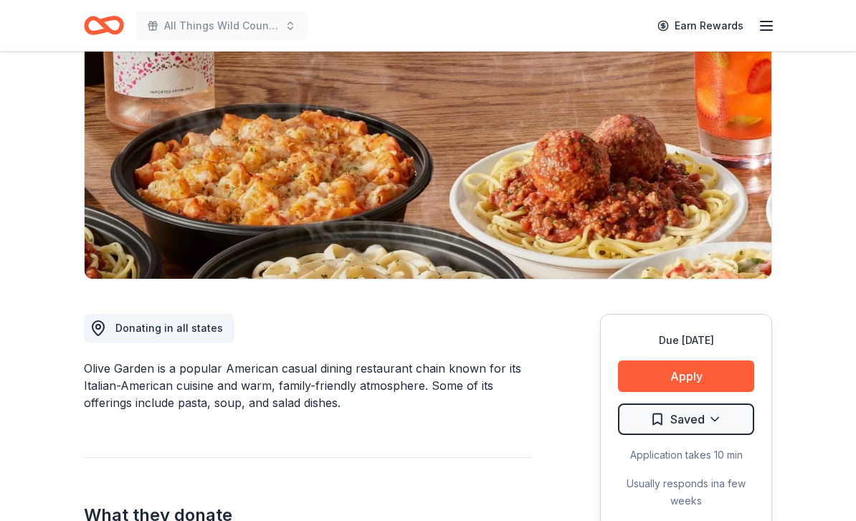
scroll to position [156, 0]
click at [718, 363] on button "Apply" at bounding box center [686, 377] width 136 height 32
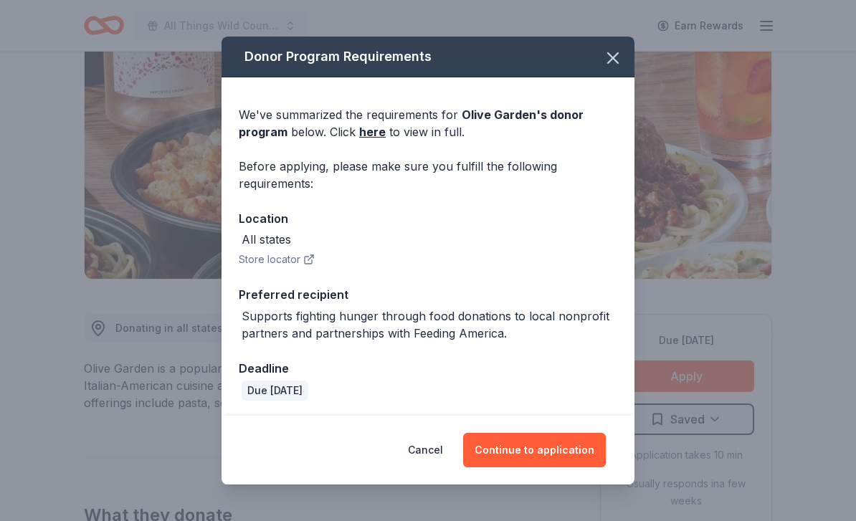
click at [378, 141] on link "here" at bounding box center [372, 131] width 27 height 17
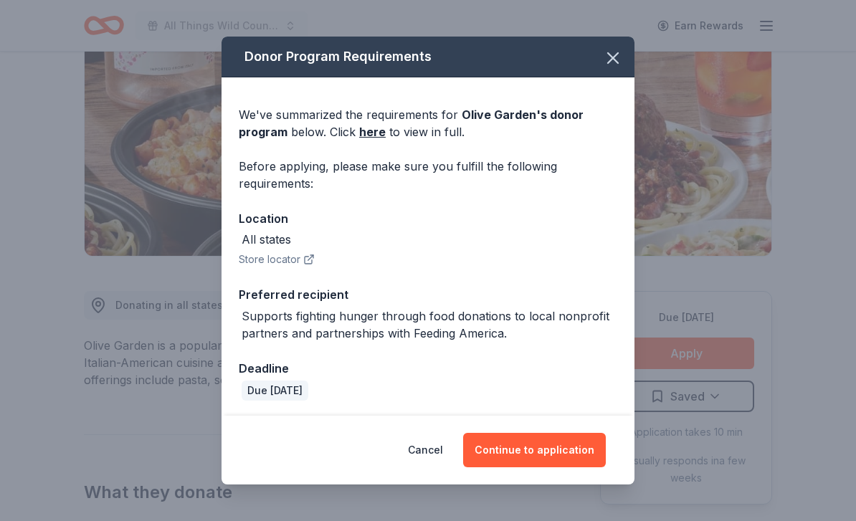
click at [620, 54] on icon "button" at bounding box center [613, 58] width 20 height 20
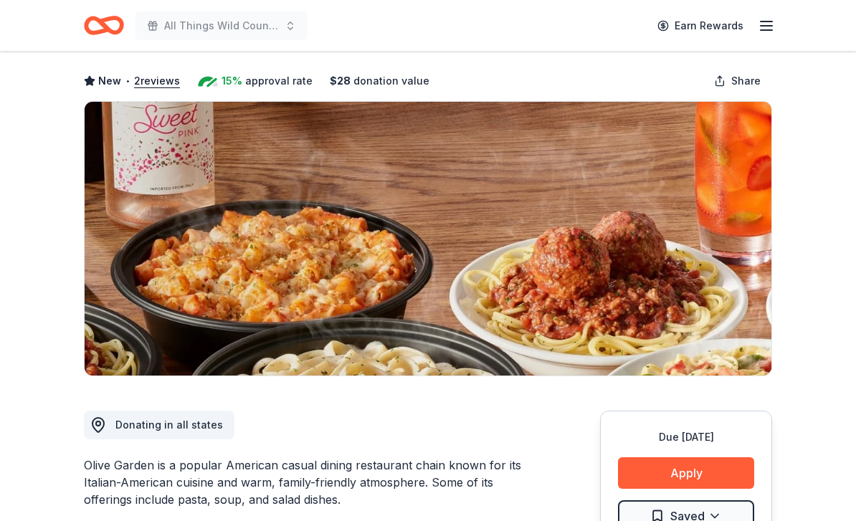
scroll to position [0, 0]
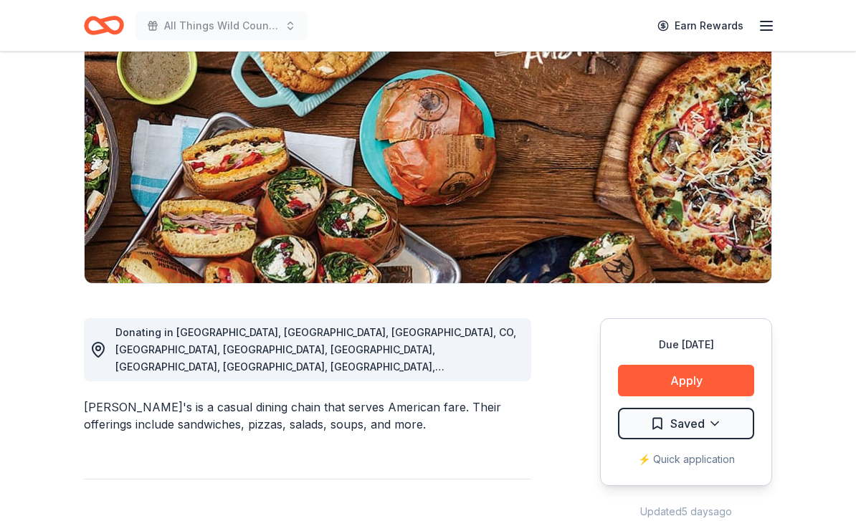
scroll to position [156, 0]
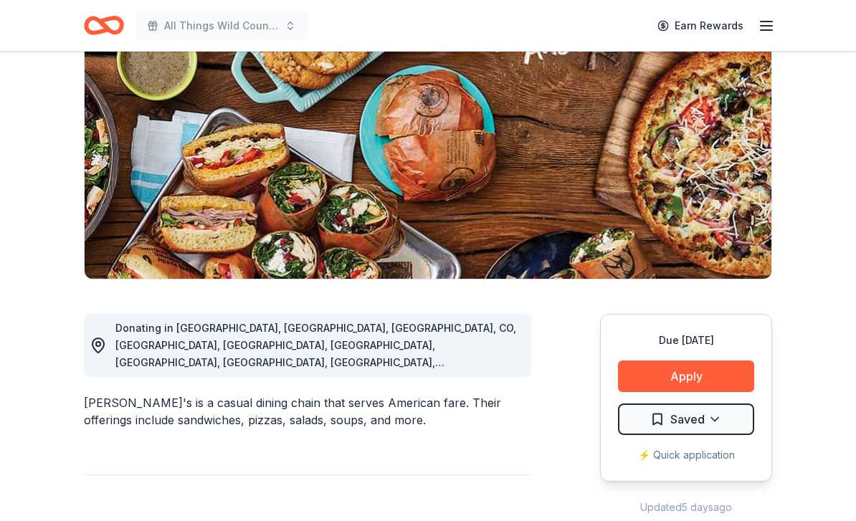
click at [723, 382] on button "Apply" at bounding box center [686, 377] width 136 height 32
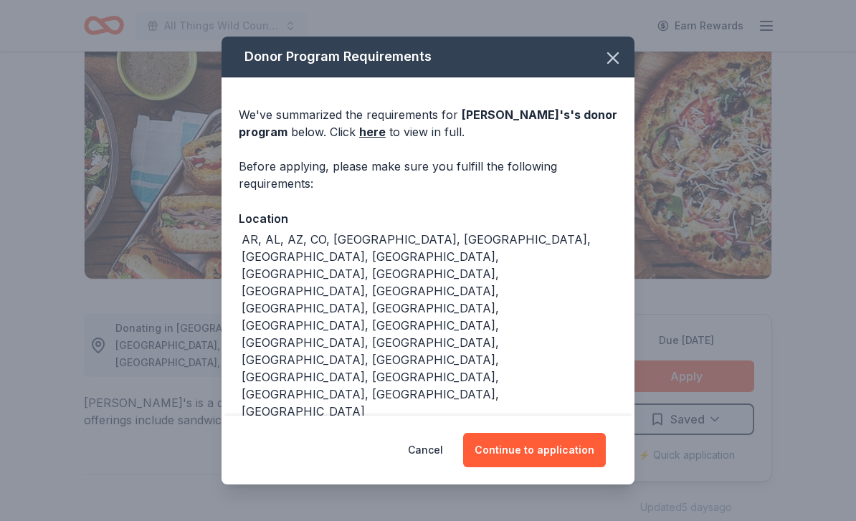
click at [359, 141] on link "here" at bounding box center [372, 131] width 27 height 17
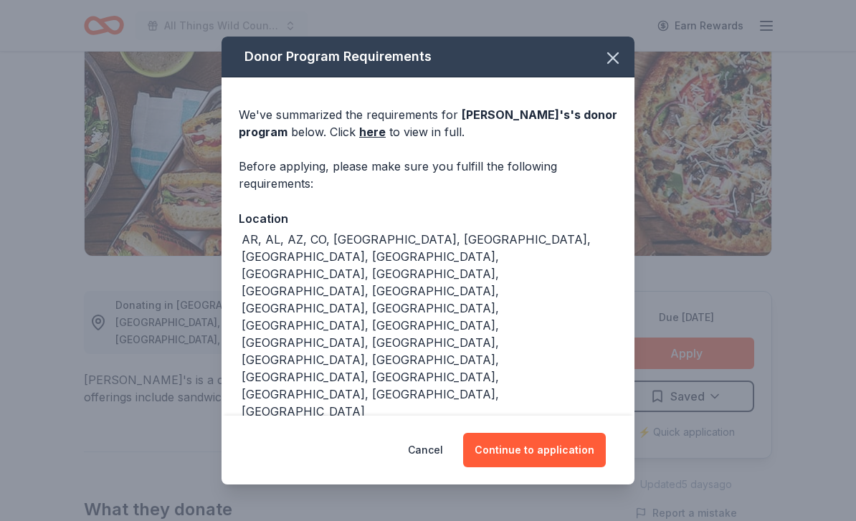
click at [611, 65] on icon "button" at bounding box center [613, 58] width 20 height 20
